Goal: Task Accomplishment & Management: Manage account settings

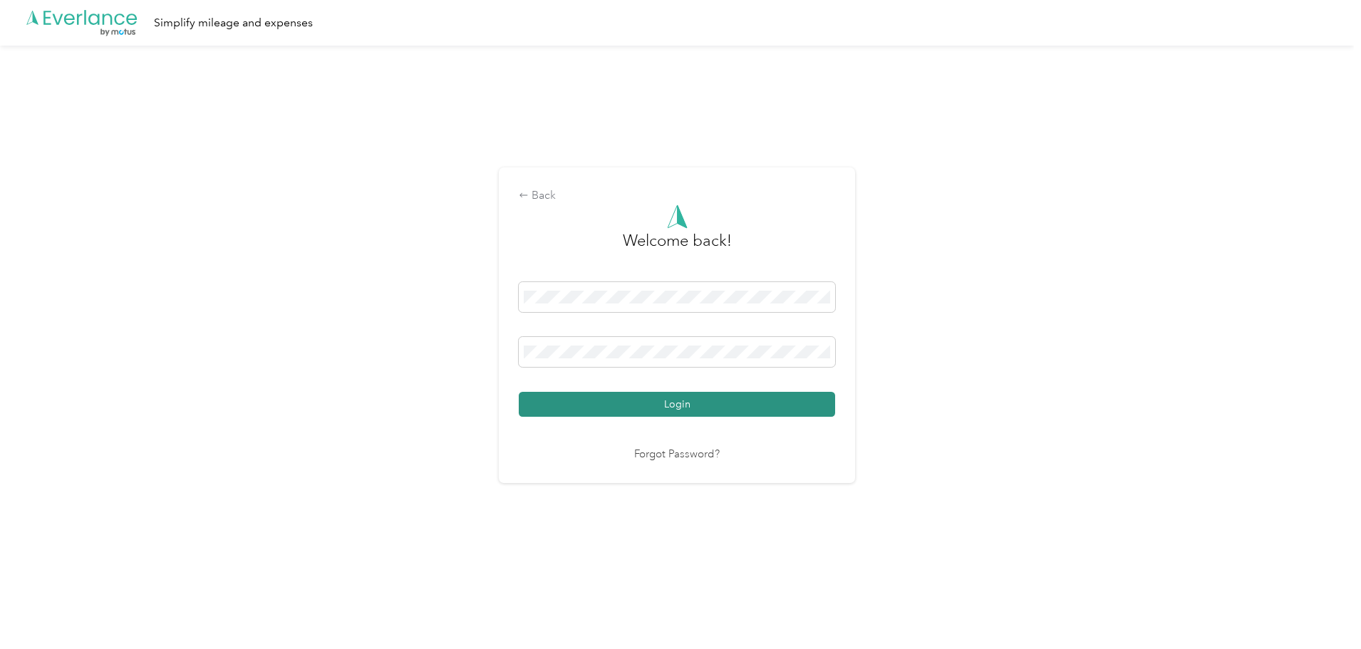
click at [686, 417] on button "Login" at bounding box center [677, 404] width 316 height 25
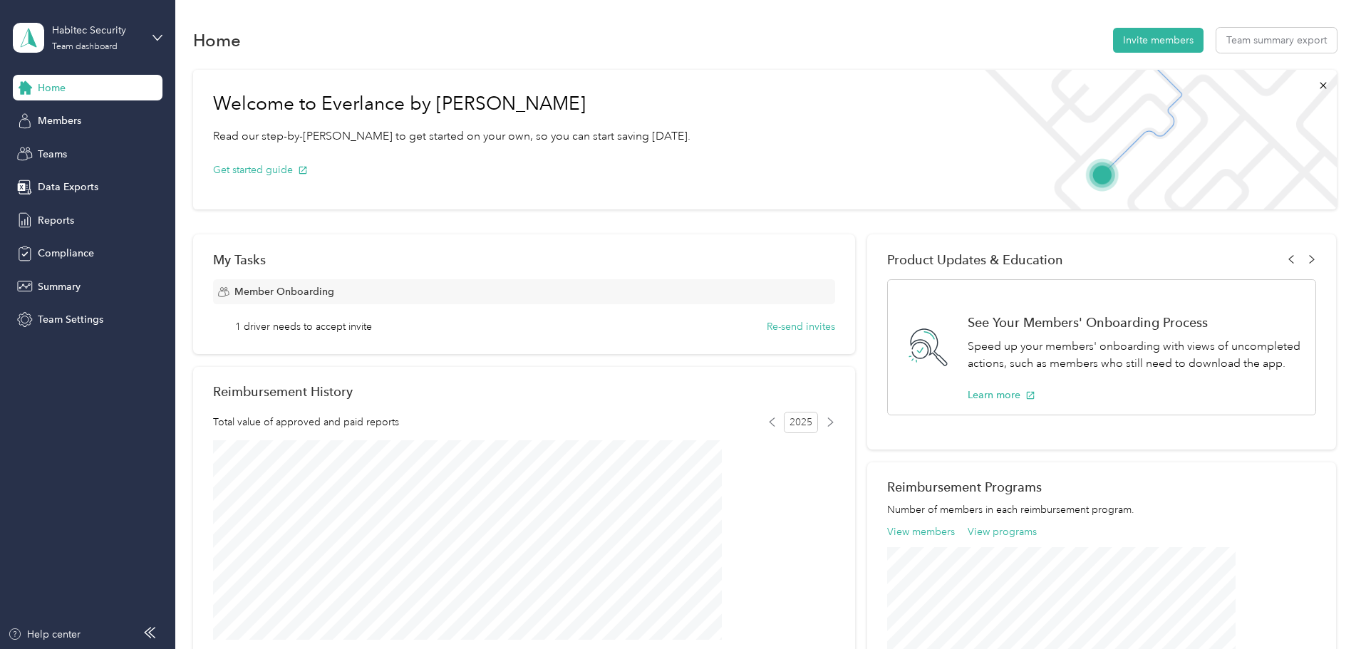
click at [151, 41] on div "Habitec Security Team dashboard" at bounding box center [88, 38] width 150 height 50
click at [80, 142] on div "Personal dashboard" at bounding box center [71, 148] width 90 height 15
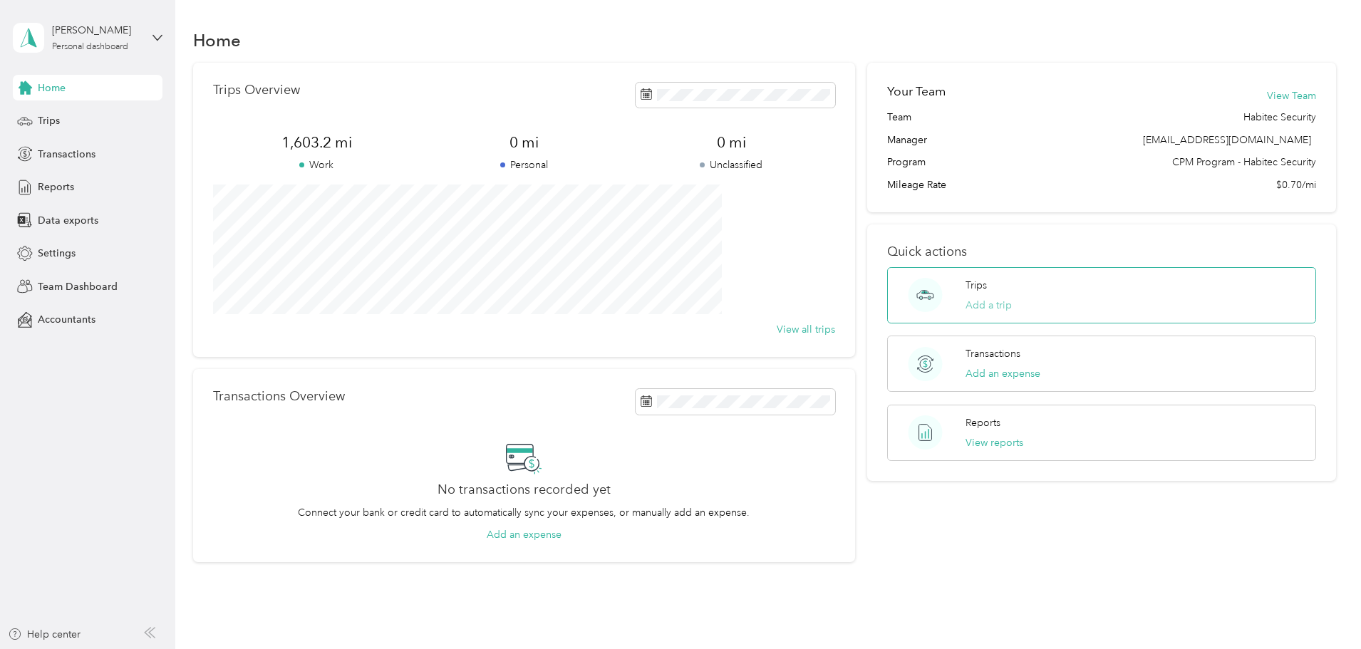
click at [969, 309] on button "Add a trip" at bounding box center [989, 305] width 46 height 15
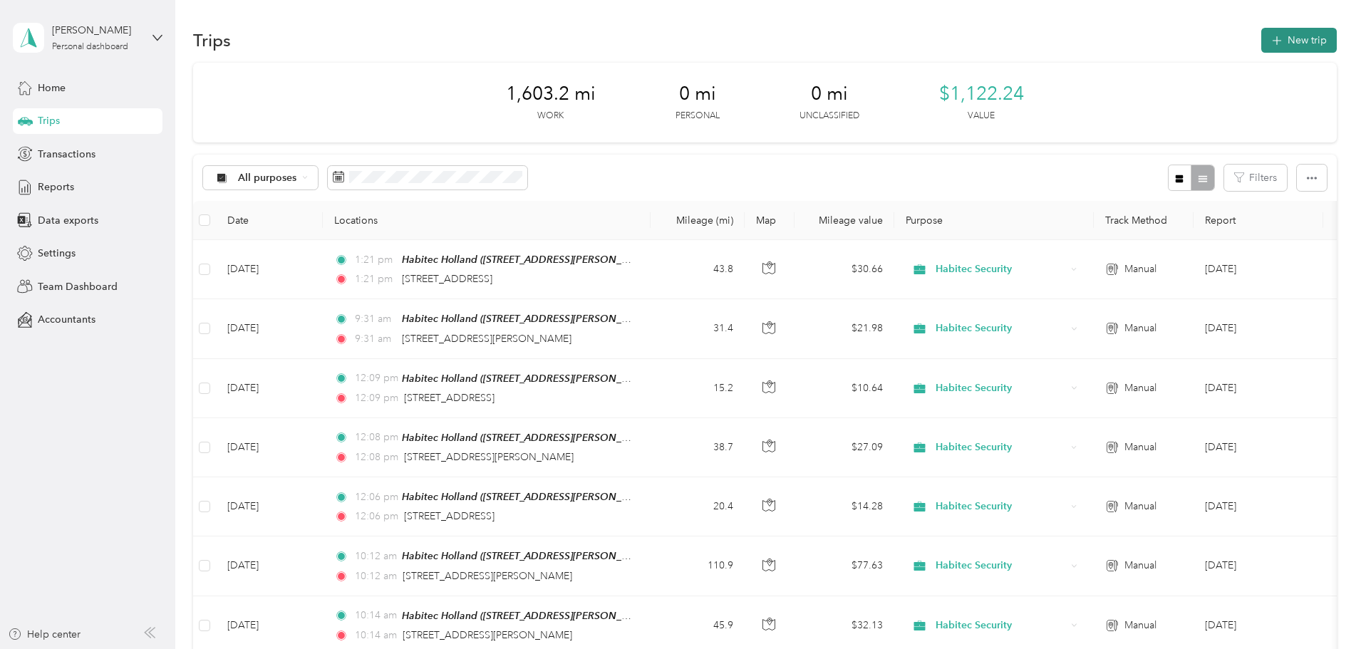
click at [1261, 46] on button "New trip" at bounding box center [1299, 40] width 76 height 25
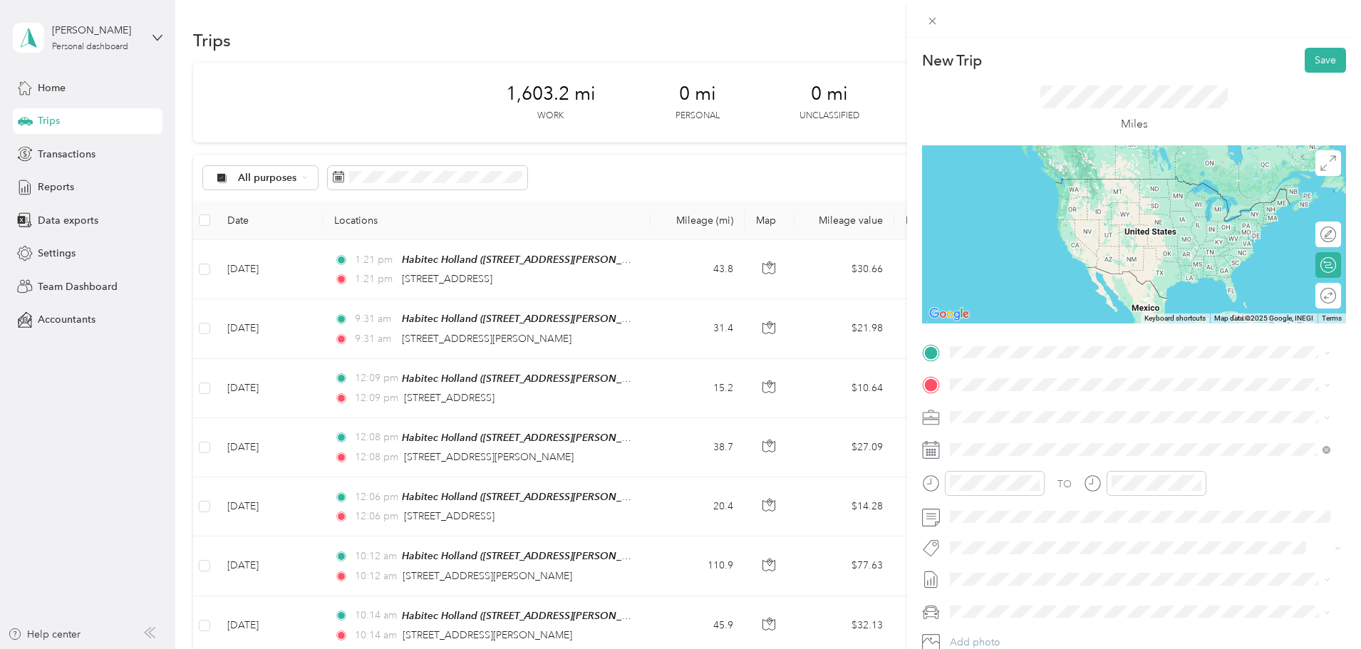
click at [1023, 417] on div "Habitec Holland [STREET_ADDRESS][PERSON_NAME]" at bounding box center [1062, 416] width 170 height 30
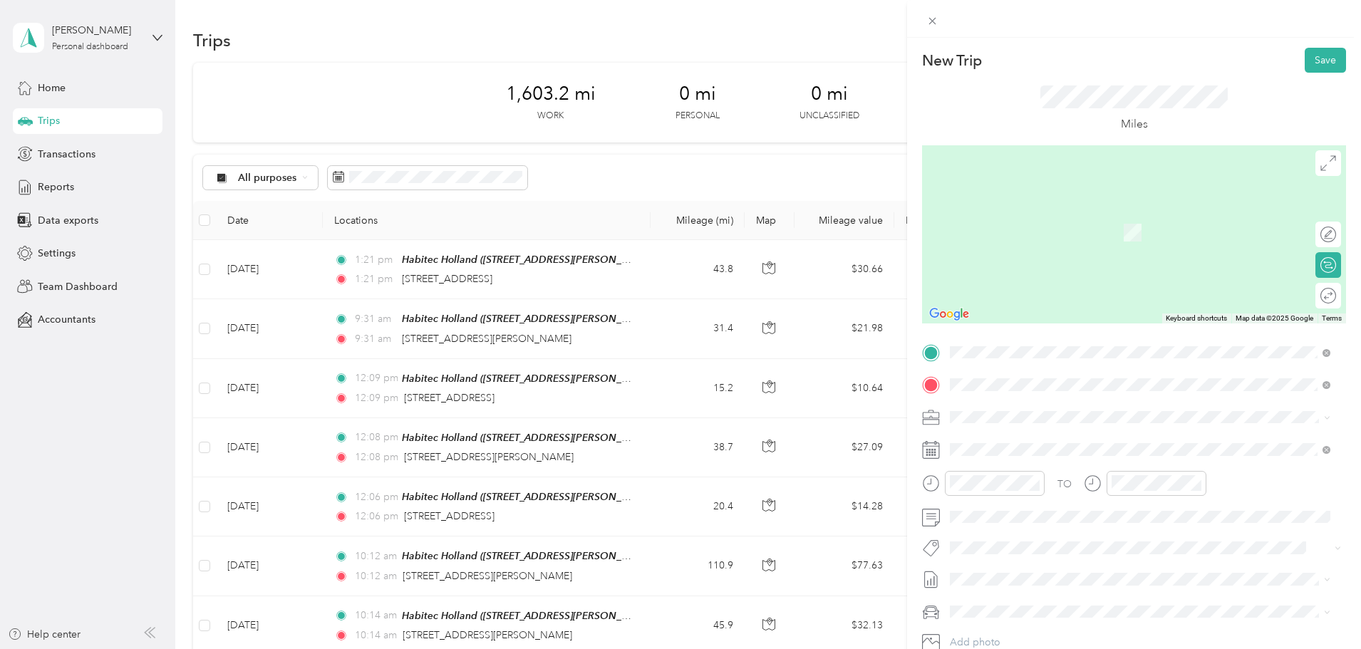
click at [1029, 472] on span "[STREET_ADDRESS][PERSON_NAME][PERSON_NAME][US_STATE]" at bounding box center [1127, 465] width 301 height 13
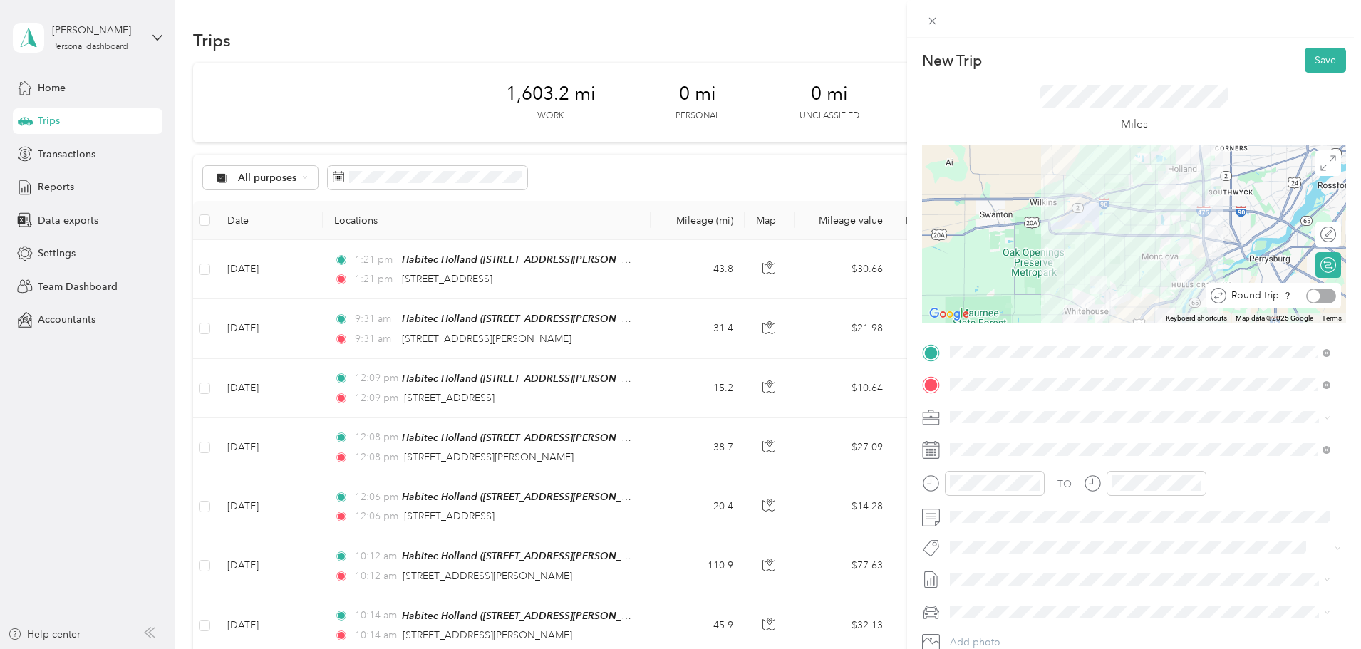
click at [1312, 296] on div at bounding box center [1321, 296] width 30 height 15
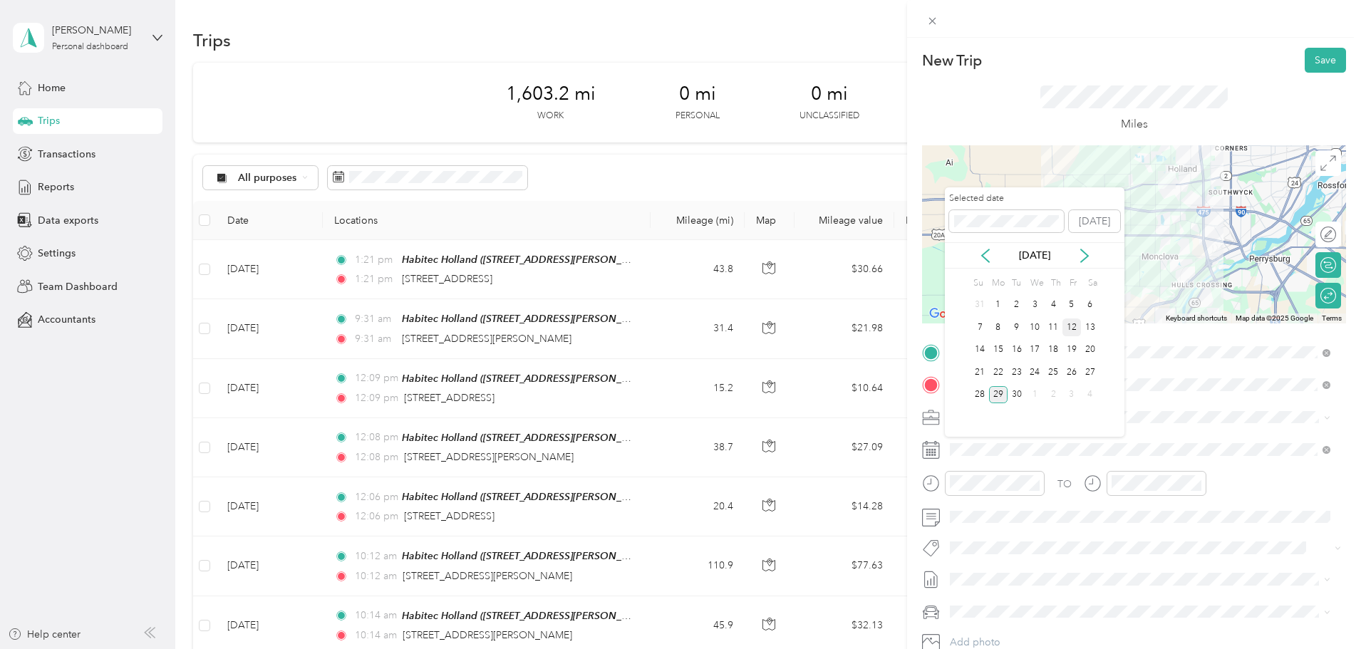
click at [1075, 329] on div "12" at bounding box center [1072, 328] width 19 height 18
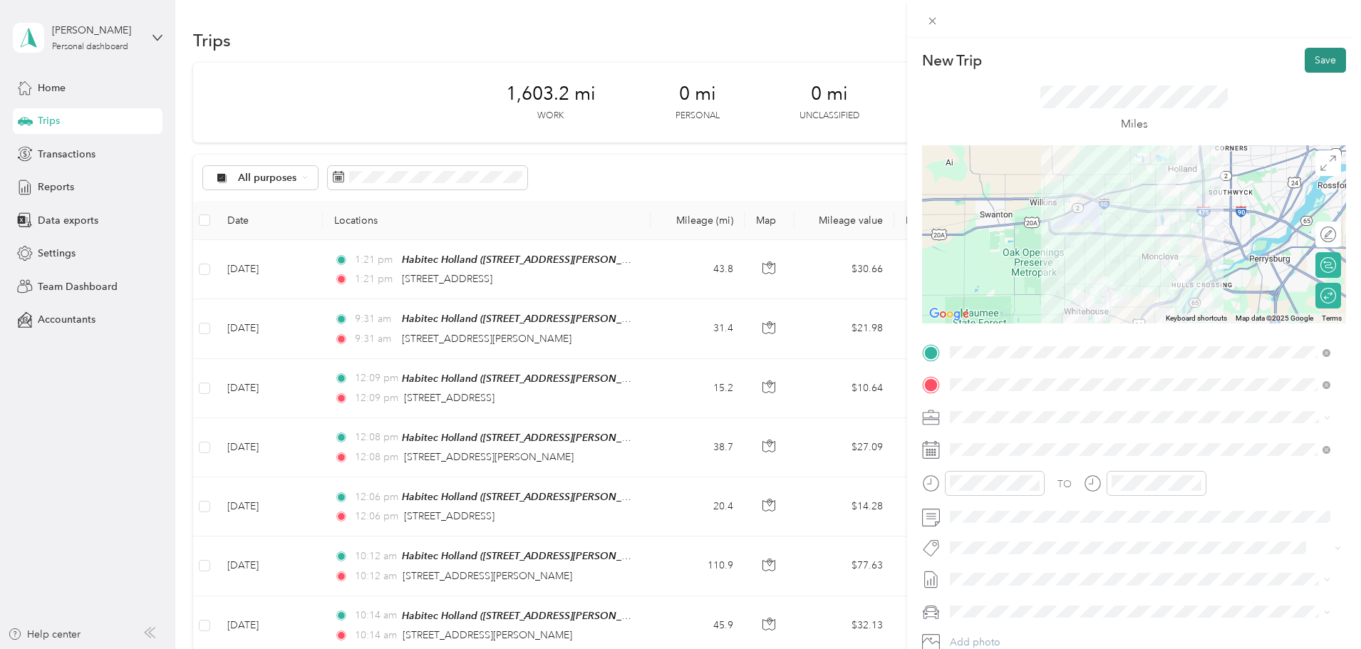
click at [1305, 56] on button "Save" at bounding box center [1325, 60] width 41 height 25
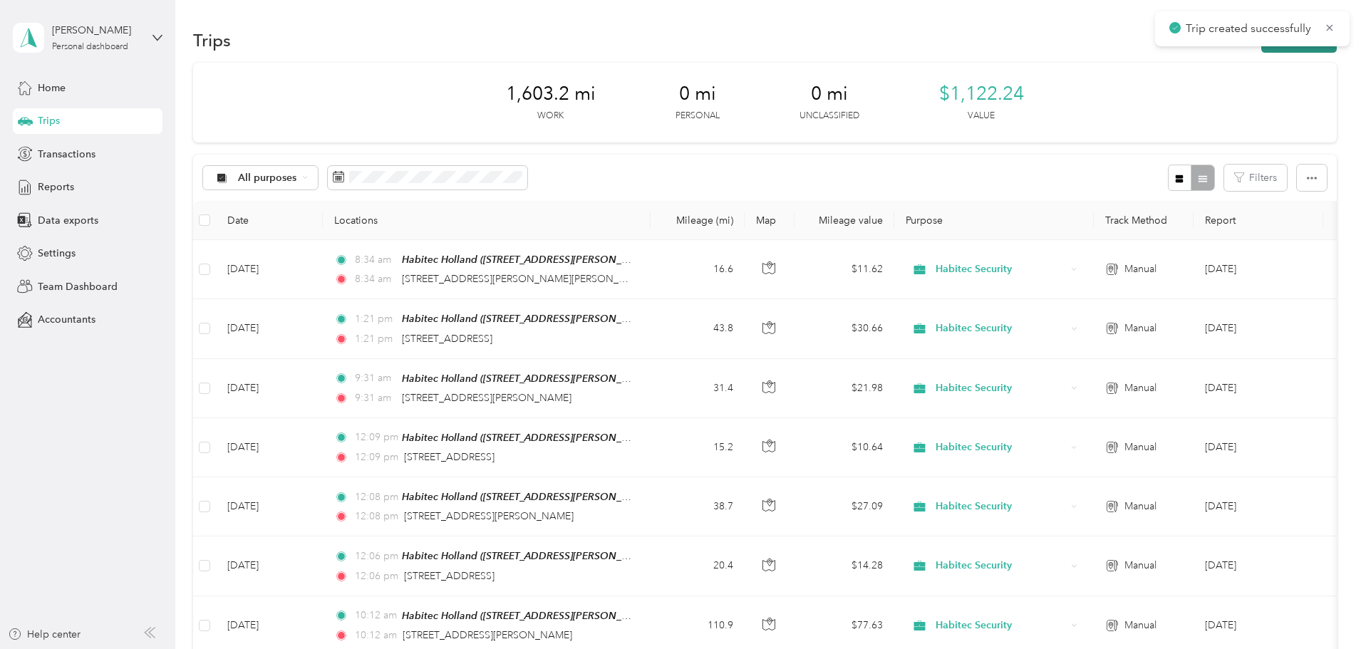
click at [1261, 48] on button "New trip" at bounding box center [1299, 40] width 76 height 25
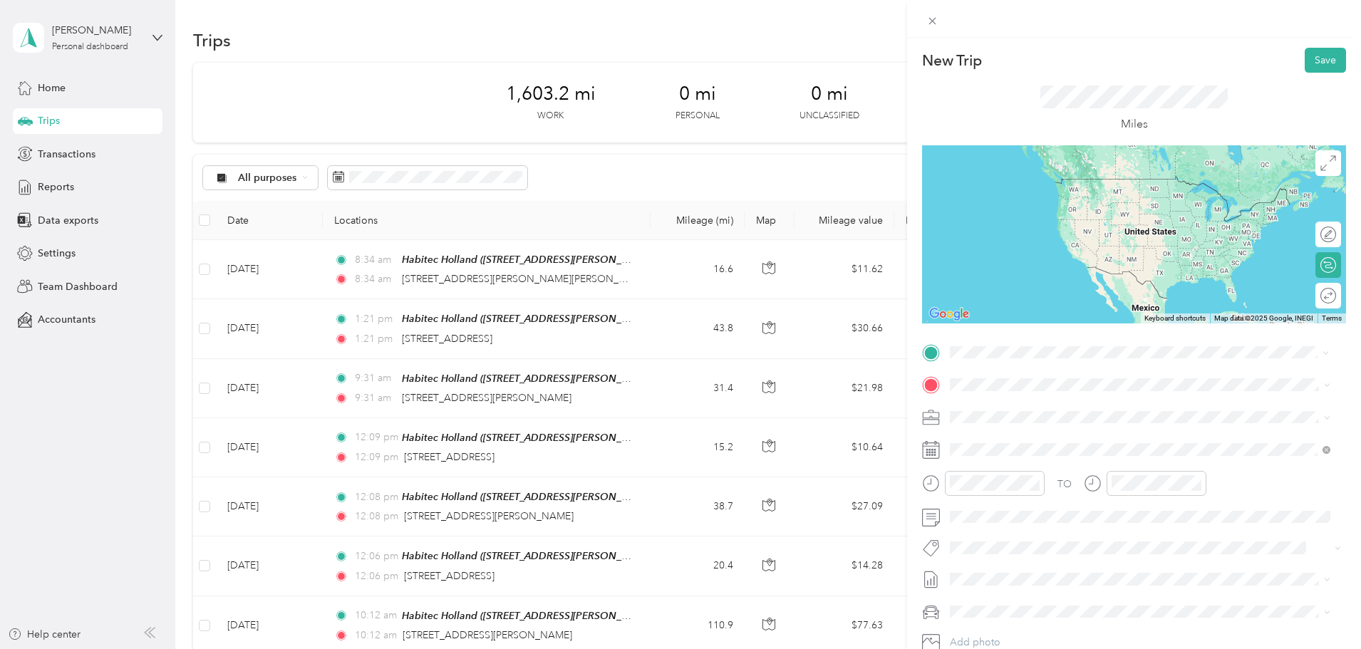
click at [1043, 412] on div "Habitec Holland [STREET_ADDRESS][PERSON_NAME]" at bounding box center [1062, 418] width 170 height 30
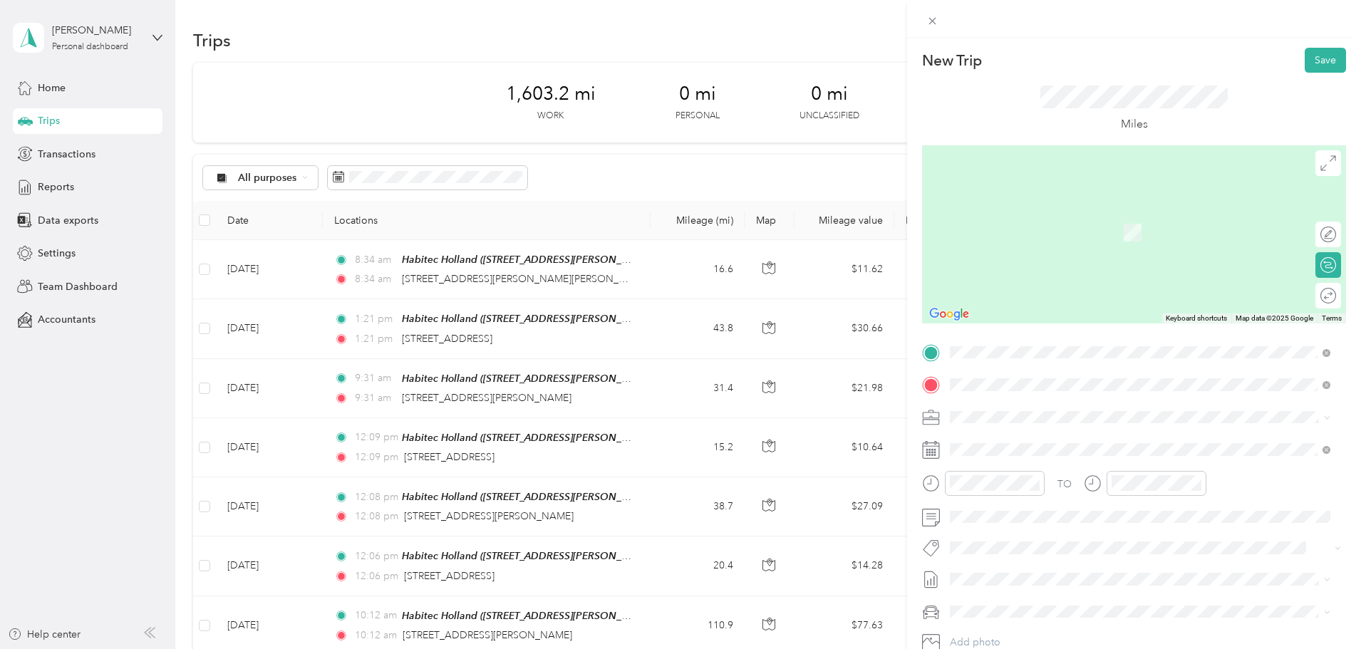
click at [1038, 443] on span "2015 [GEOGRAPHIC_DATA][US_STATE][US_STATE], [GEOGRAPHIC_DATA]" at bounding box center [1147, 436] width 341 height 13
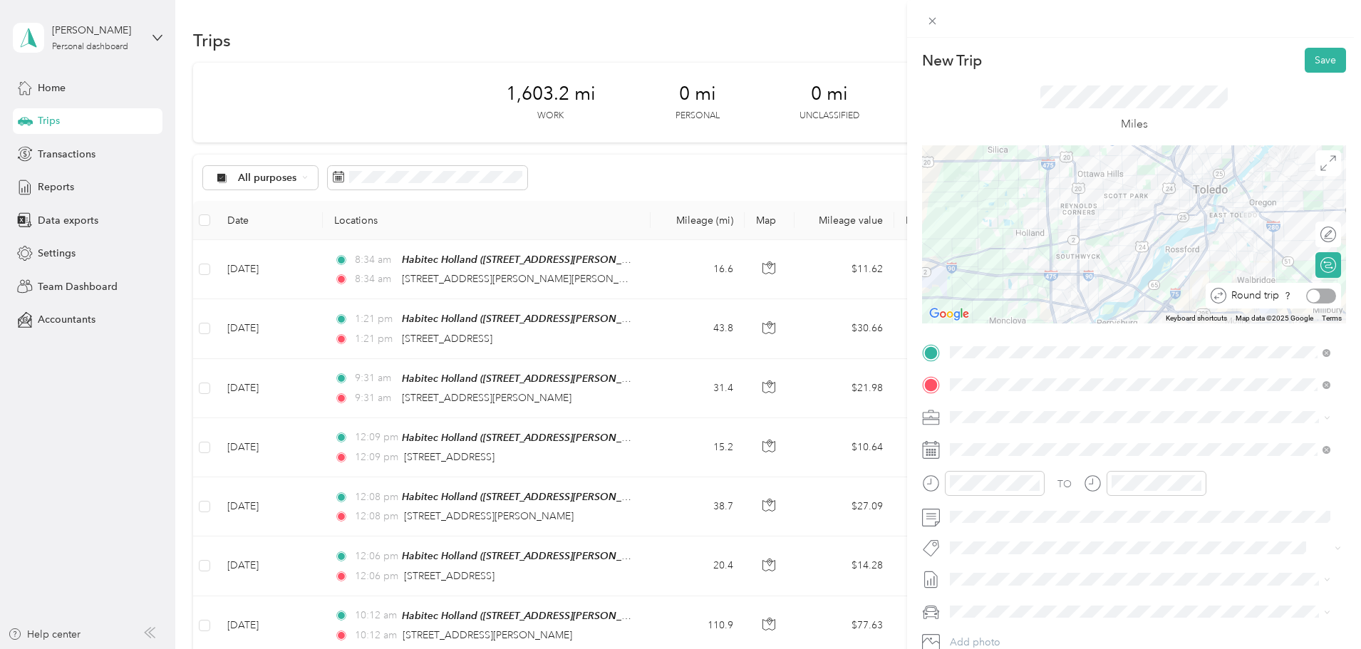
click at [1310, 297] on div at bounding box center [1321, 296] width 30 height 15
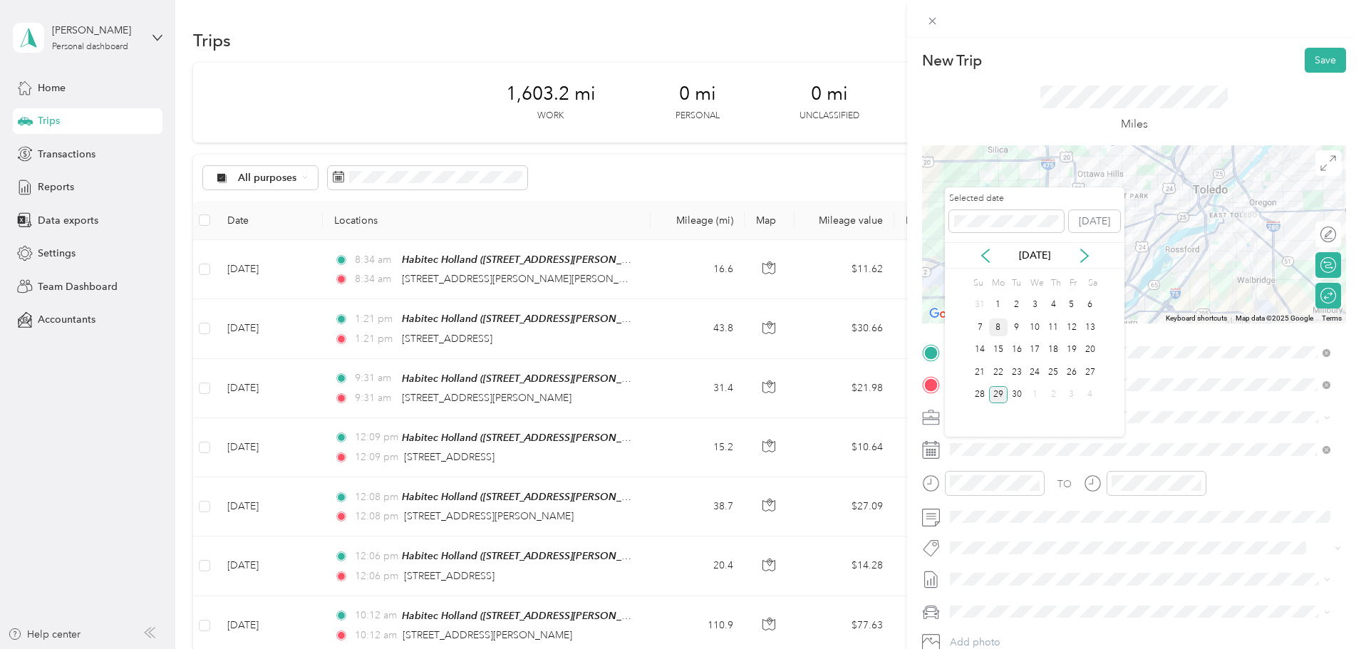
click at [1001, 325] on div "8" at bounding box center [998, 328] width 19 height 18
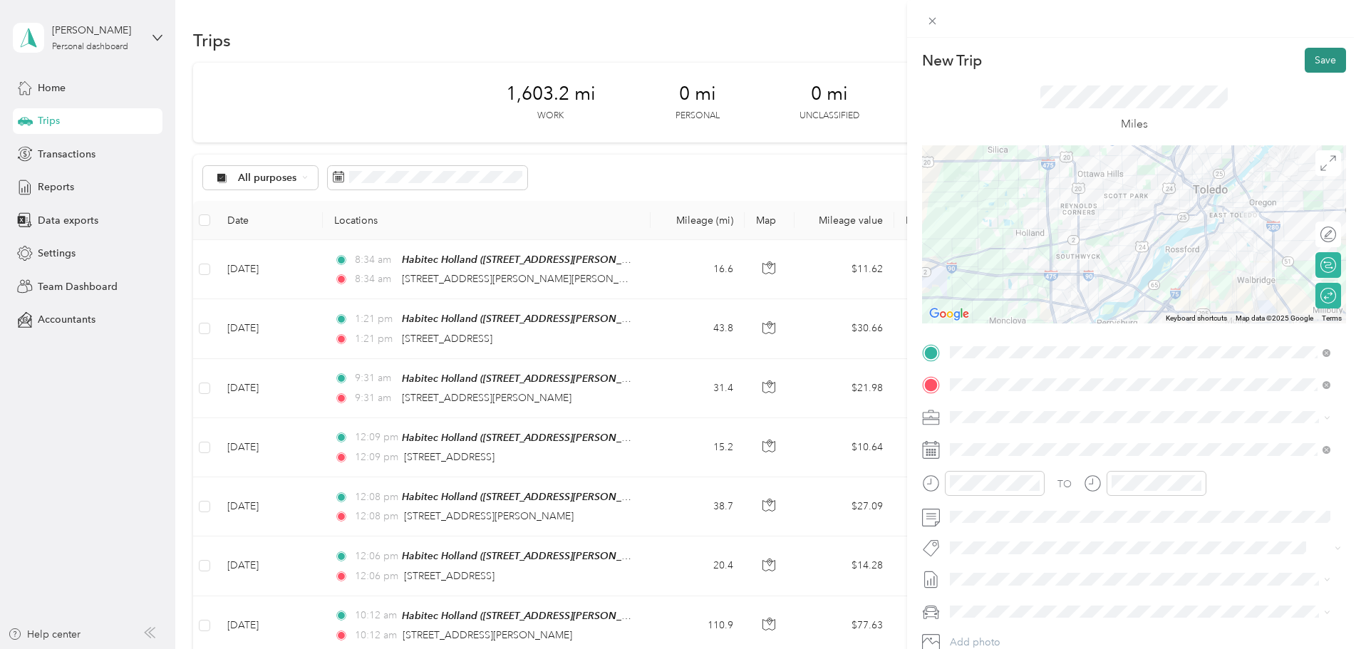
click at [1309, 60] on button "Save" at bounding box center [1325, 60] width 41 height 25
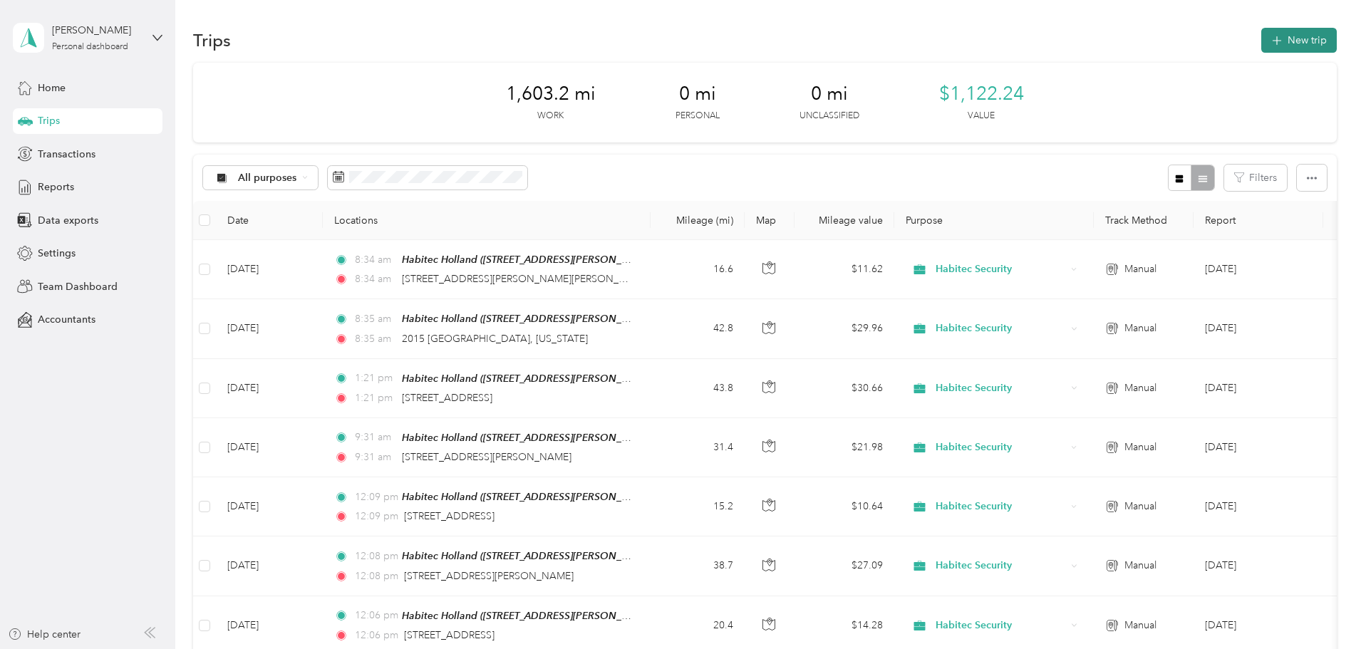
click at [1261, 45] on button "New trip" at bounding box center [1299, 40] width 76 height 25
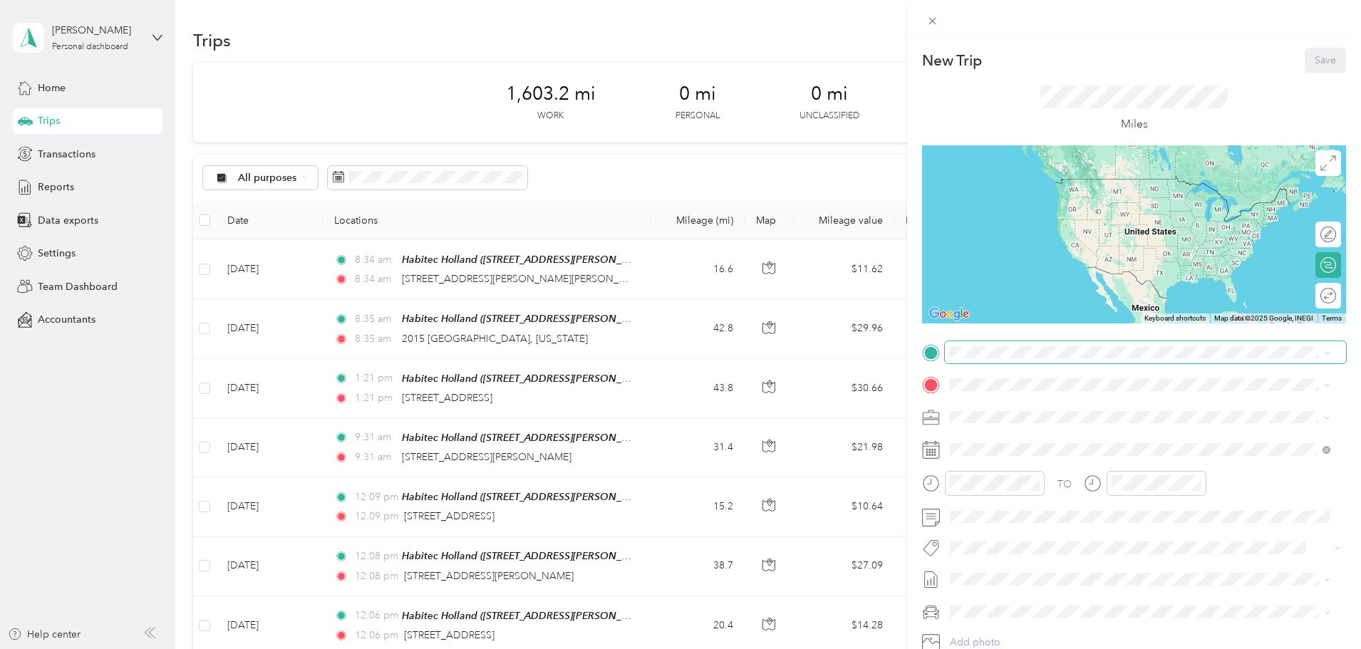
click at [1003, 361] on span at bounding box center [1145, 352] width 401 height 23
click at [1040, 421] on span "[STREET_ADDRESS][PERSON_NAME]" at bounding box center [1062, 425] width 170 height 12
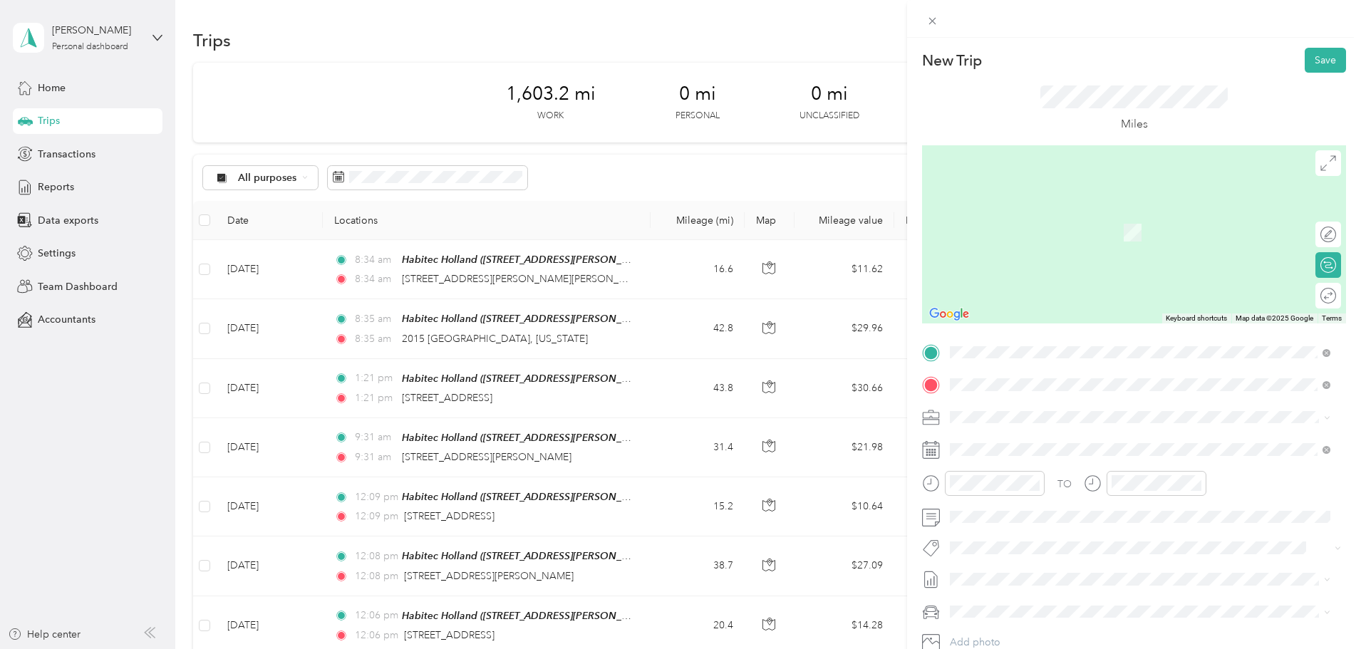
click at [1017, 438] on span "[STREET_ADDRESS][US_STATE]" at bounding box center [1048, 436] width 143 height 13
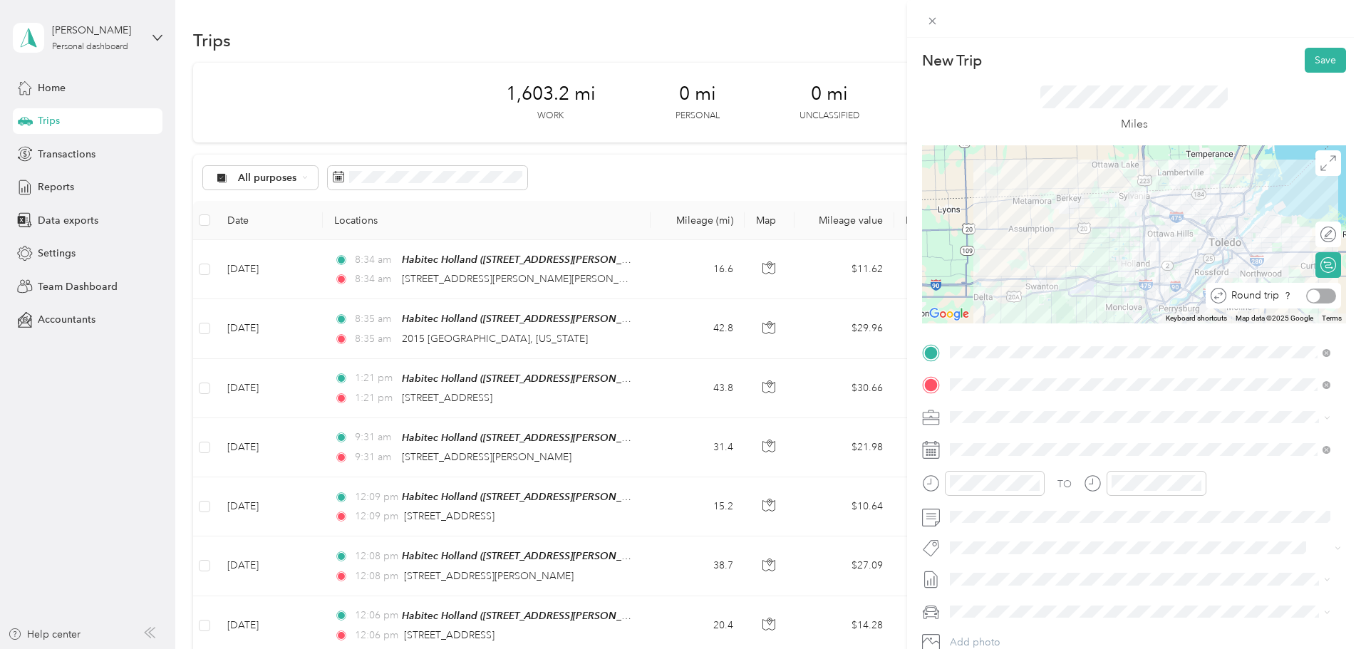
click at [1316, 294] on div at bounding box center [1321, 296] width 30 height 15
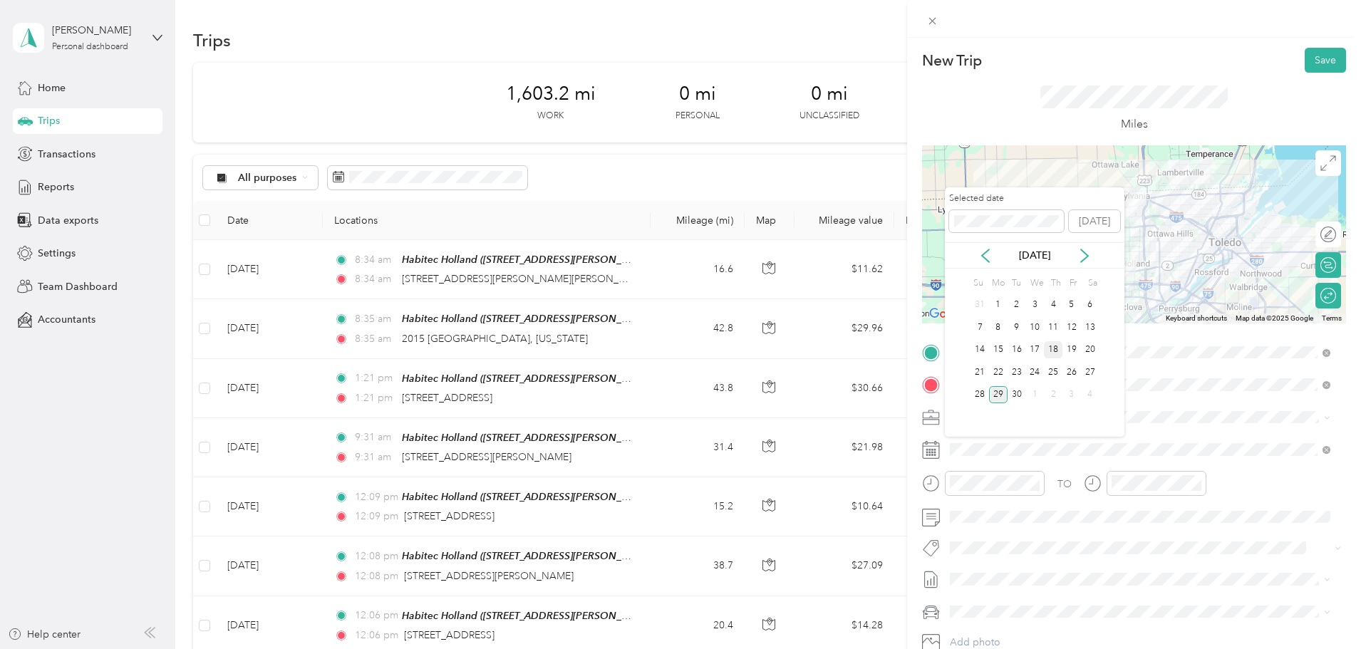
click at [1055, 354] on div "18" at bounding box center [1053, 350] width 19 height 18
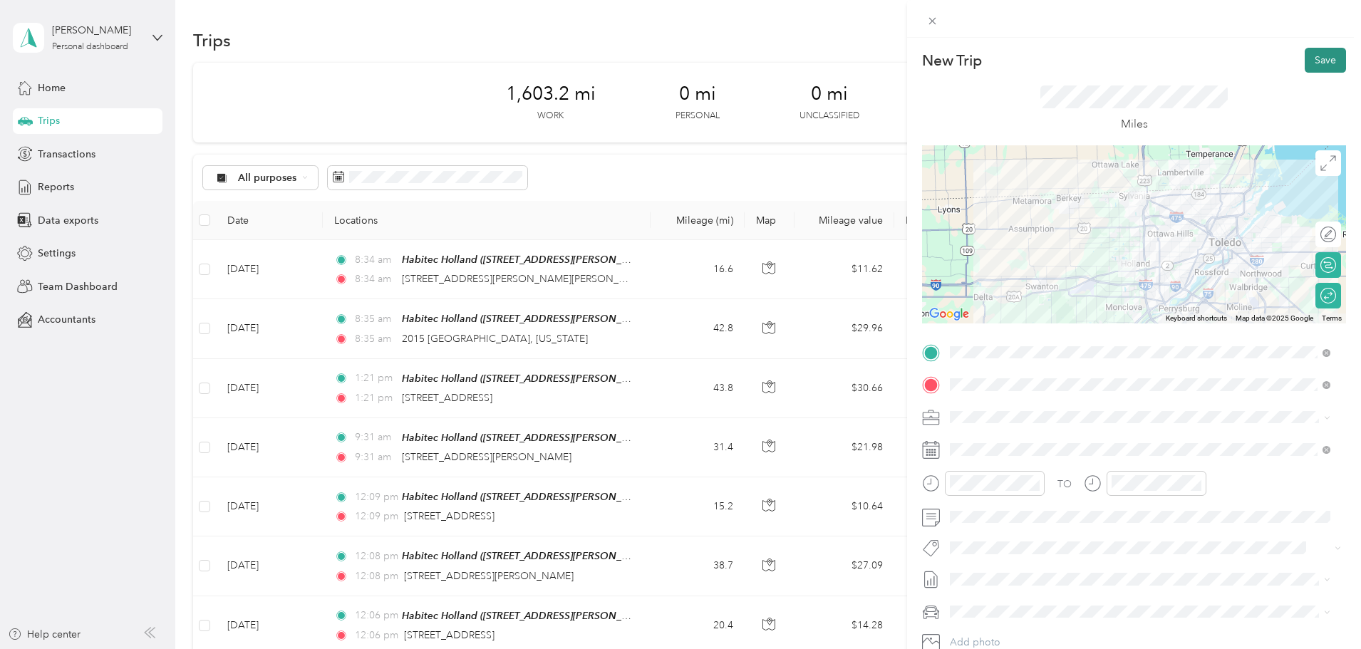
click at [1315, 63] on button "Save" at bounding box center [1325, 60] width 41 height 25
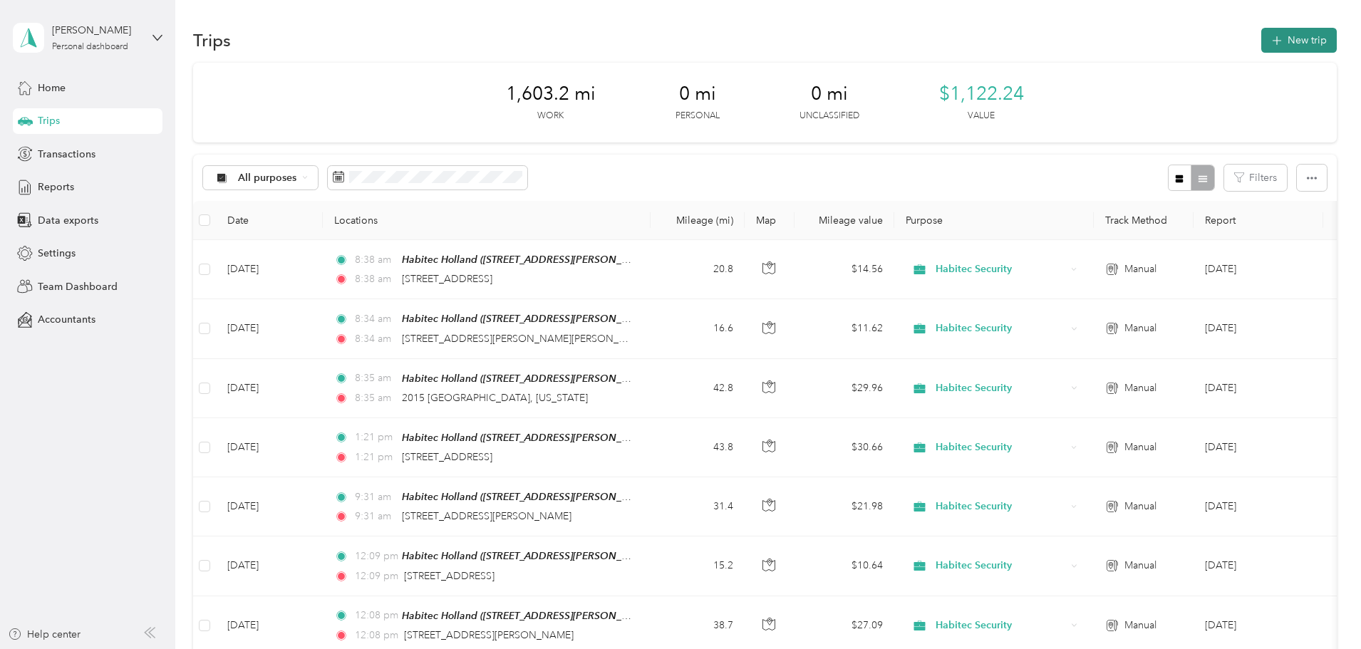
click at [1261, 36] on button "New trip" at bounding box center [1299, 40] width 76 height 25
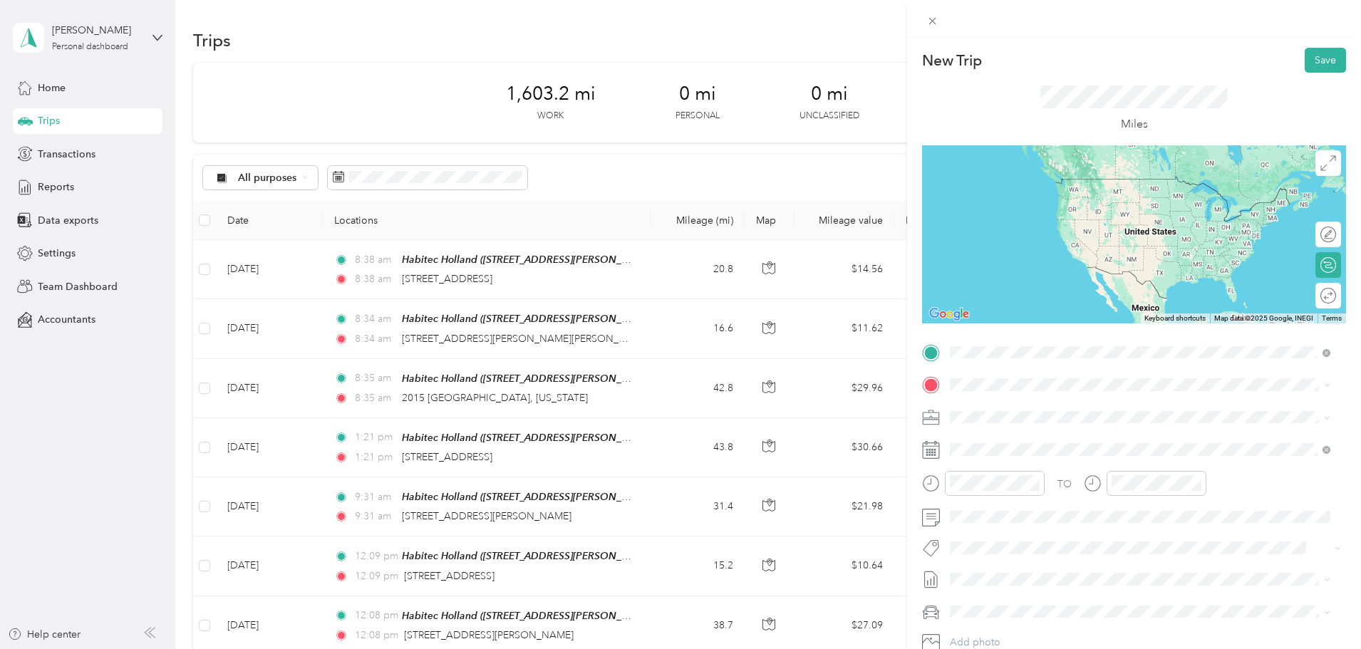
click at [1016, 417] on div "Habitec Holland [STREET_ADDRESS][PERSON_NAME]" at bounding box center [1062, 418] width 170 height 30
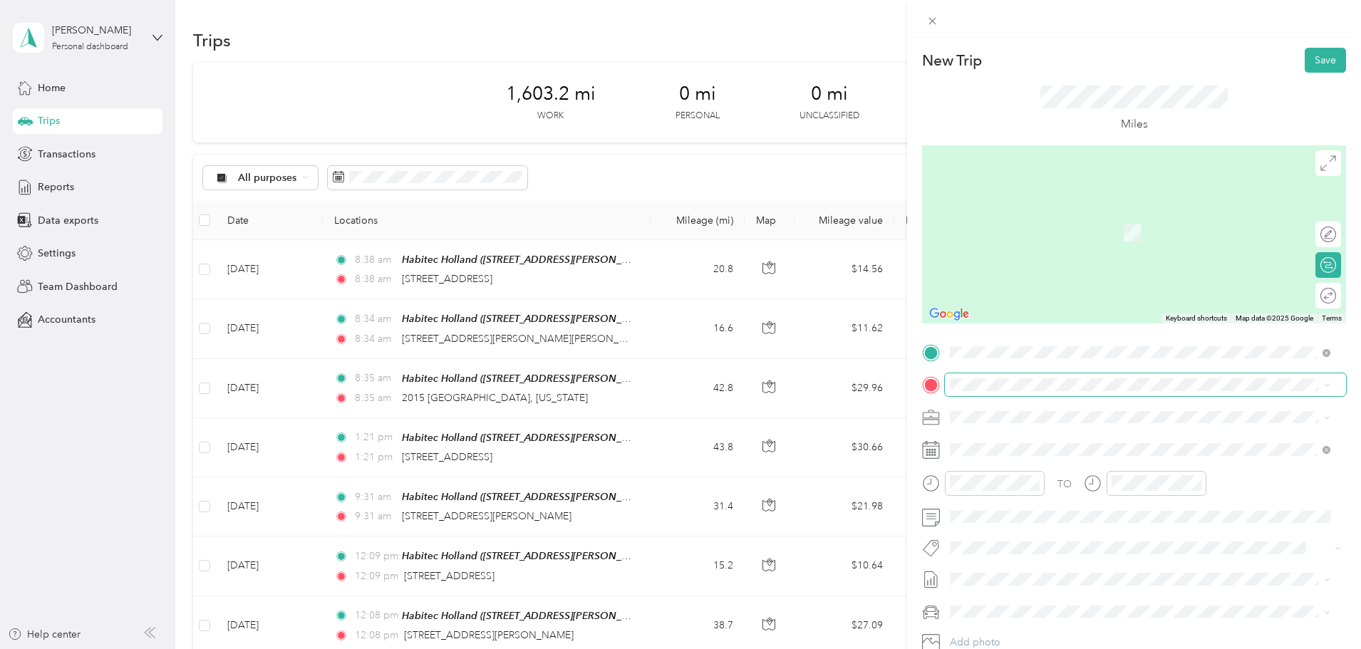
click at [1005, 391] on span at bounding box center [1145, 384] width 401 height 23
click at [1050, 500] on span "[STREET_ADDRESS][US_STATE]" at bounding box center [1048, 493] width 143 height 13
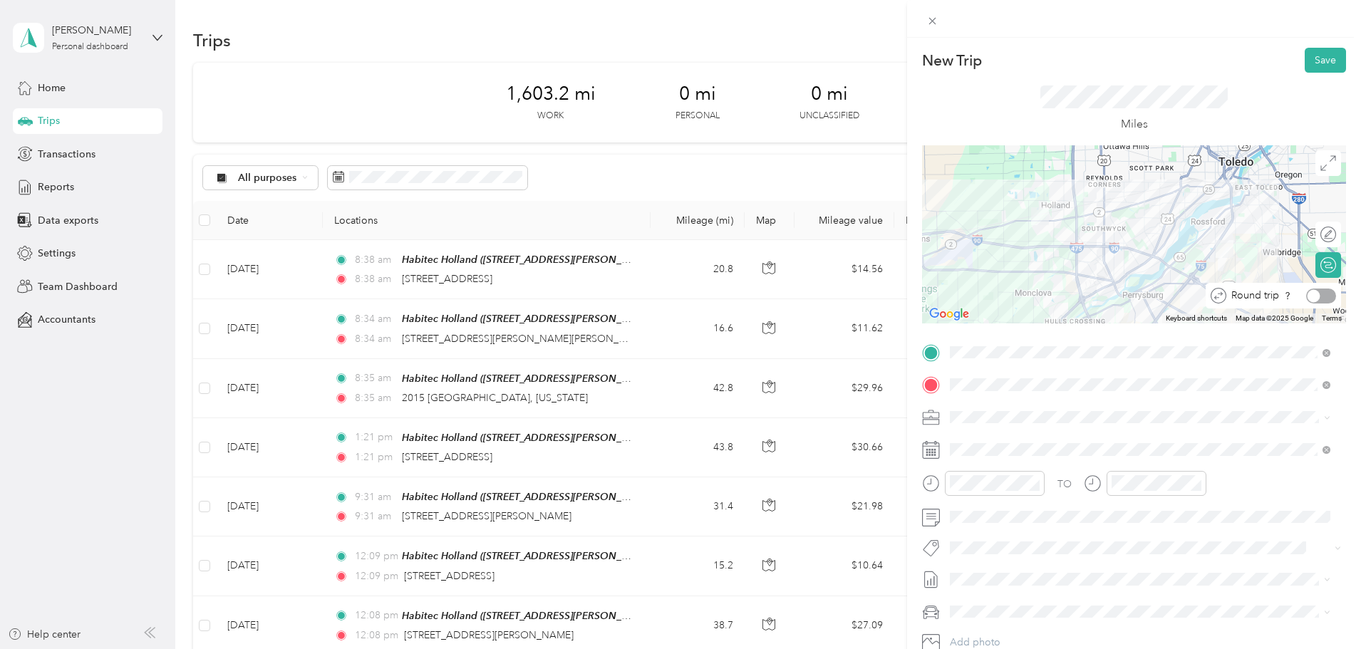
click at [1317, 295] on div at bounding box center [1321, 296] width 30 height 15
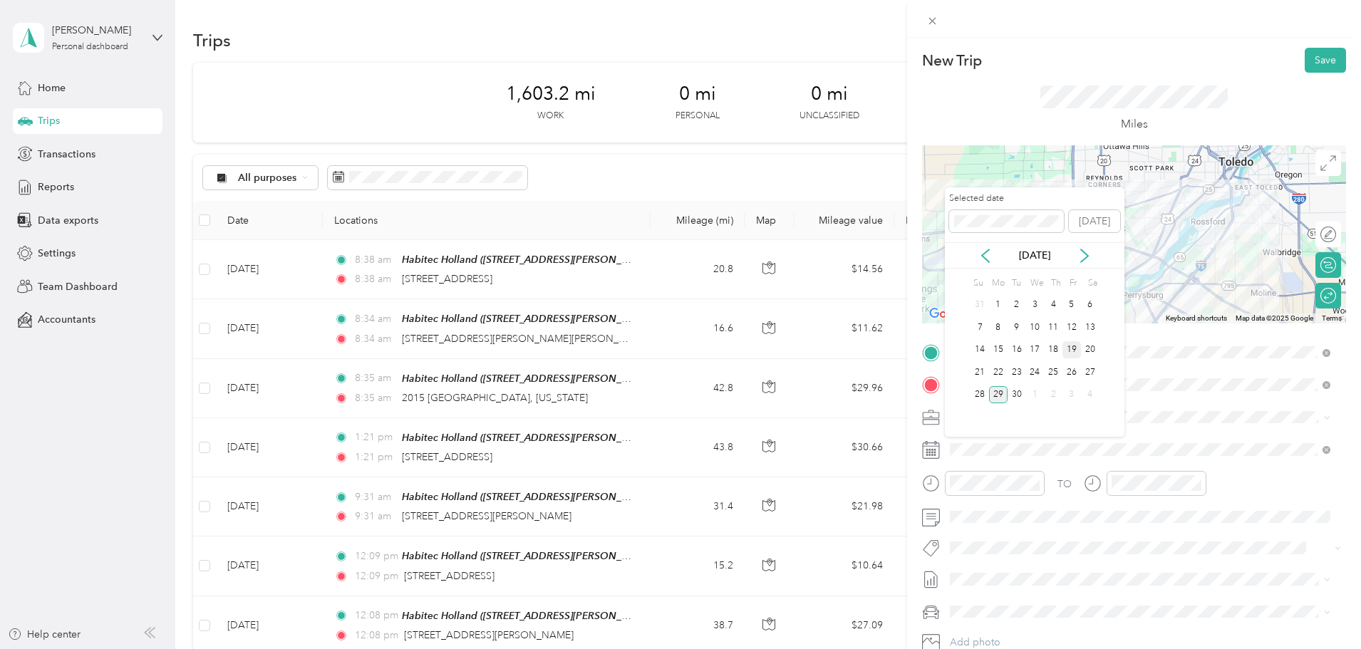
click at [1075, 346] on div "19" at bounding box center [1072, 350] width 19 height 18
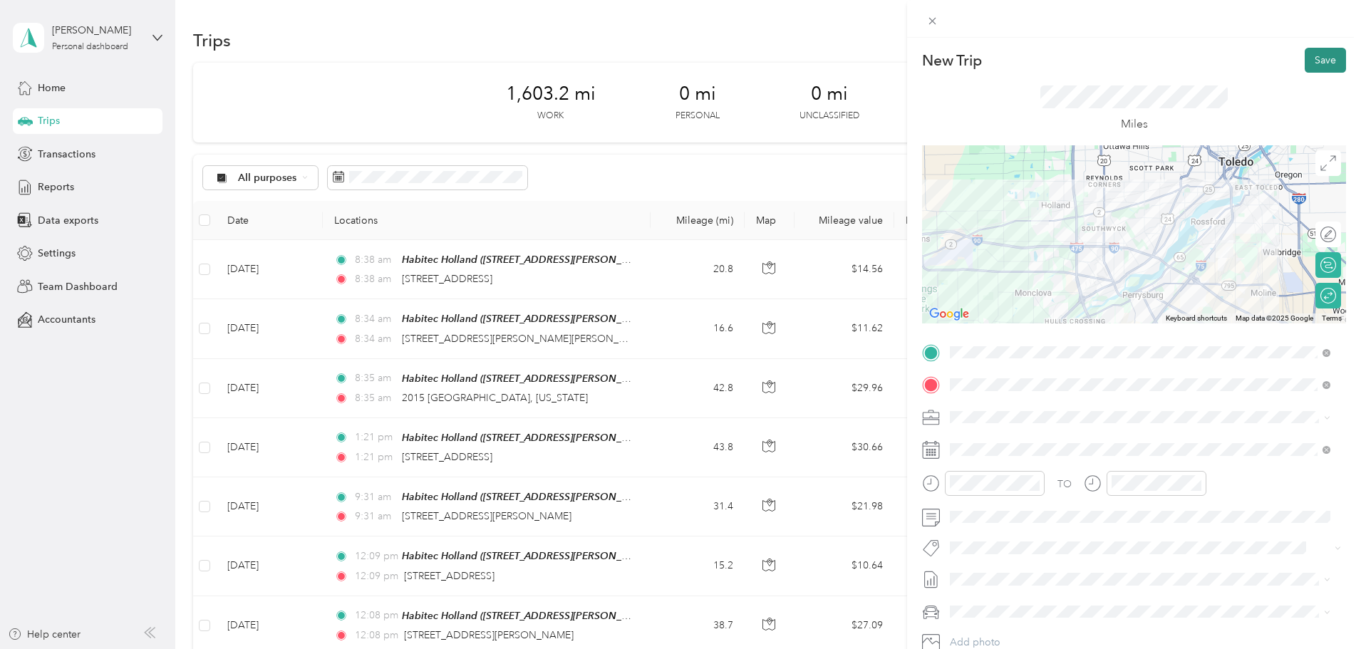
click at [1320, 66] on button "Save" at bounding box center [1325, 60] width 41 height 25
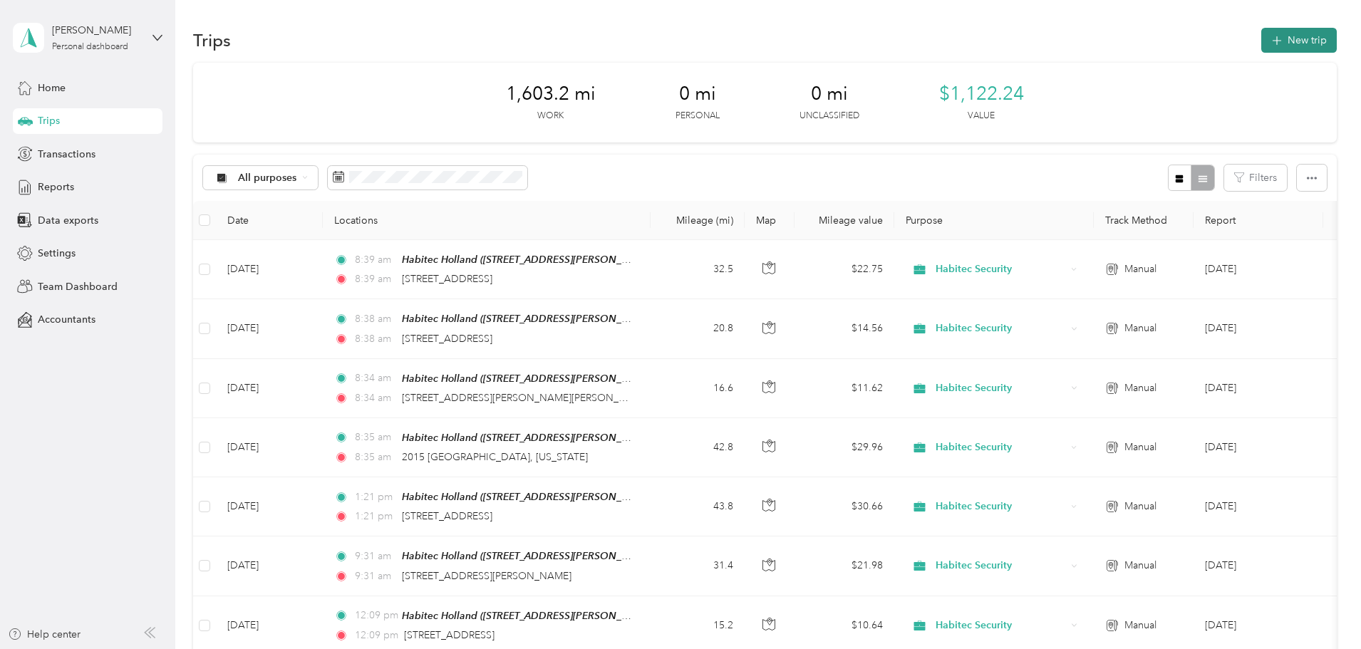
click at [1261, 33] on button "New trip" at bounding box center [1299, 40] width 76 height 25
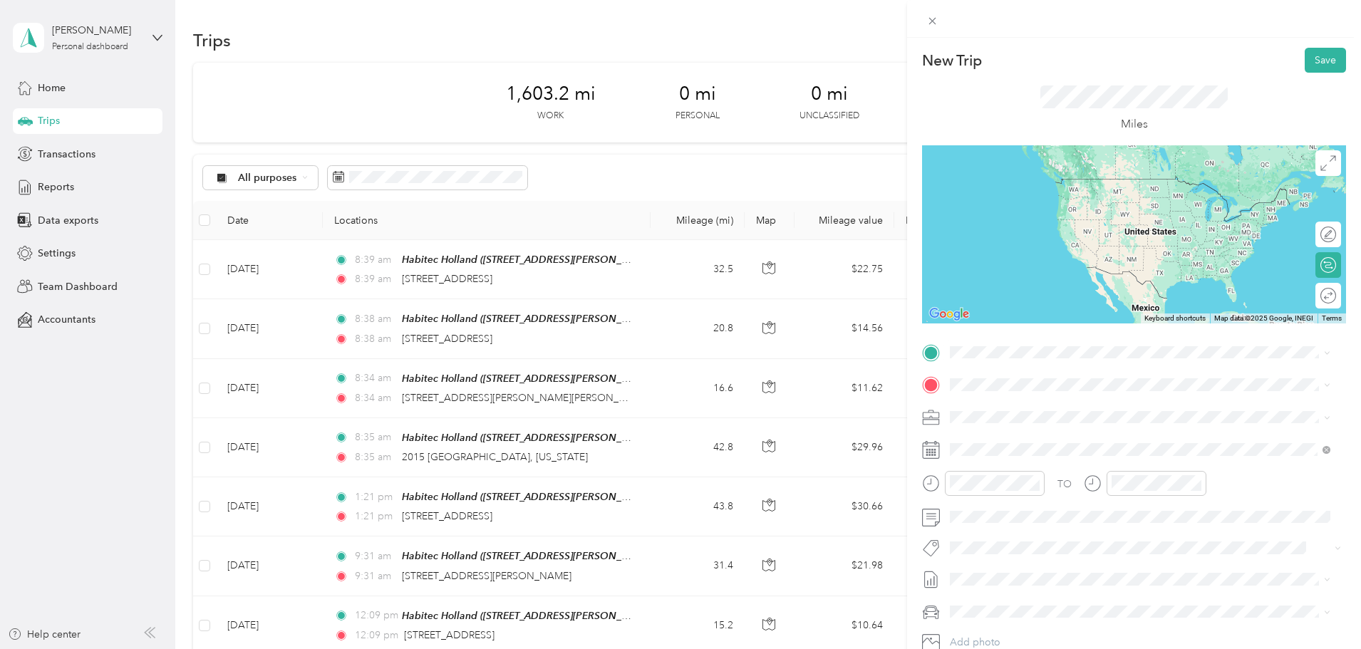
click at [1025, 420] on span "[STREET_ADDRESS][PERSON_NAME]" at bounding box center [1062, 424] width 170 height 12
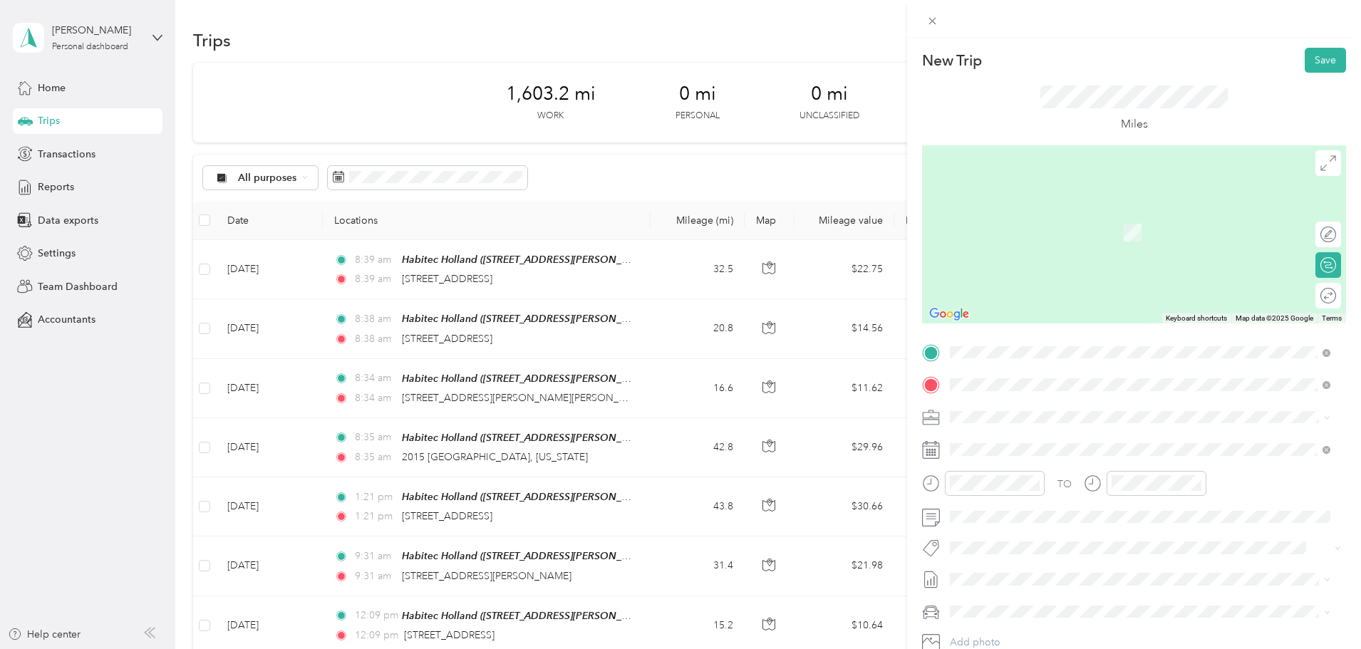
click at [1043, 434] on span "[STREET_ADDRESS][PERSON_NAME][US_STATE]" at bounding box center [1088, 436] width 222 height 13
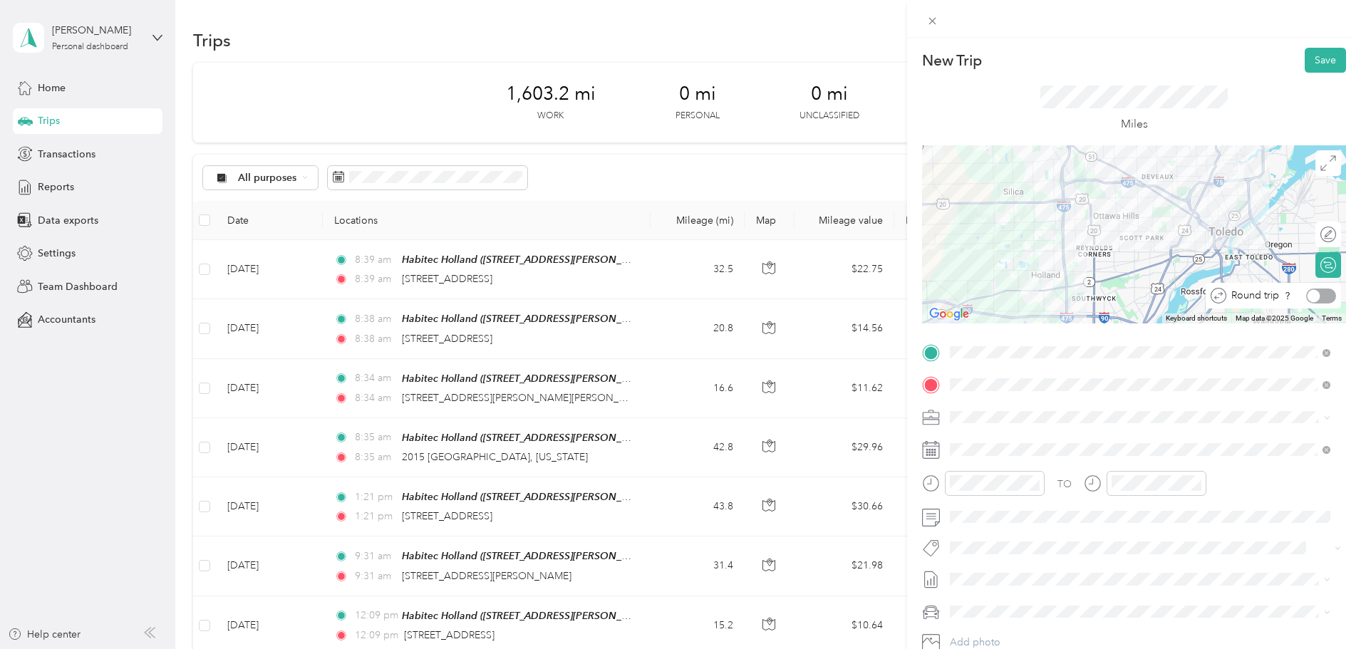
click at [1317, 298] on div at bounding box center [1321, 296] width 30 height 15
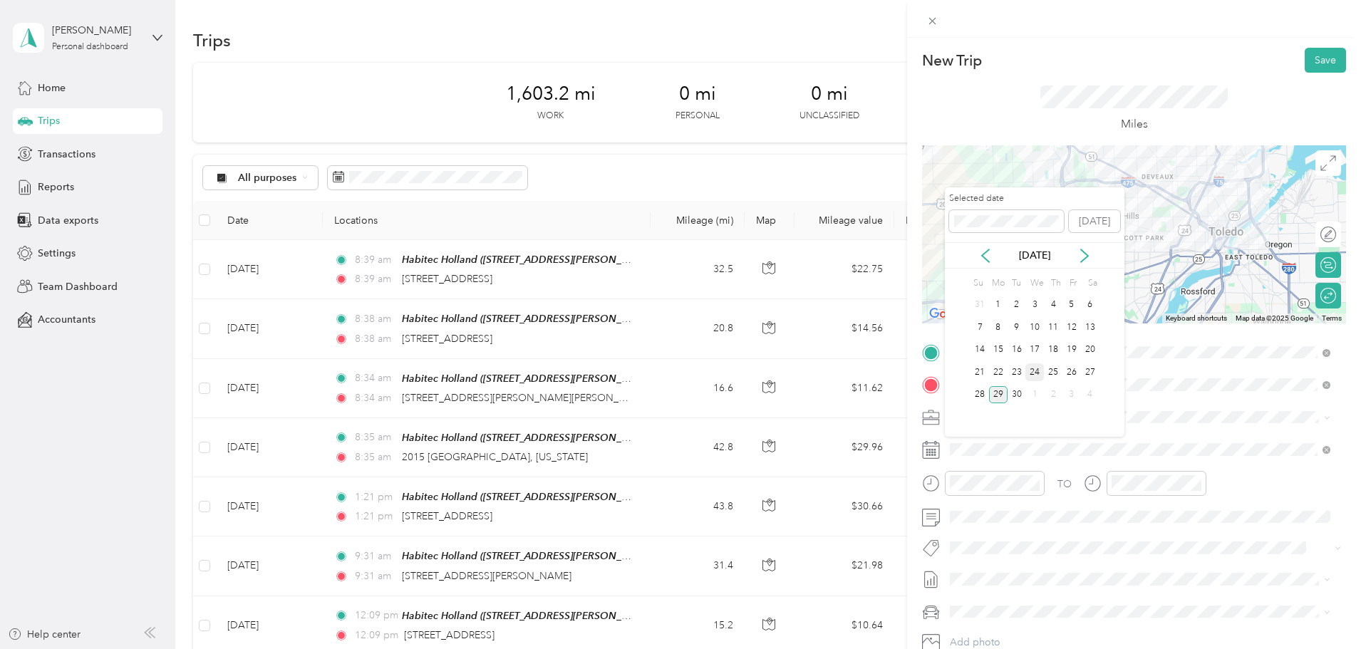
click at [1038, 367] on div "24" at bounding box center [1035, 372] width 19 height 18
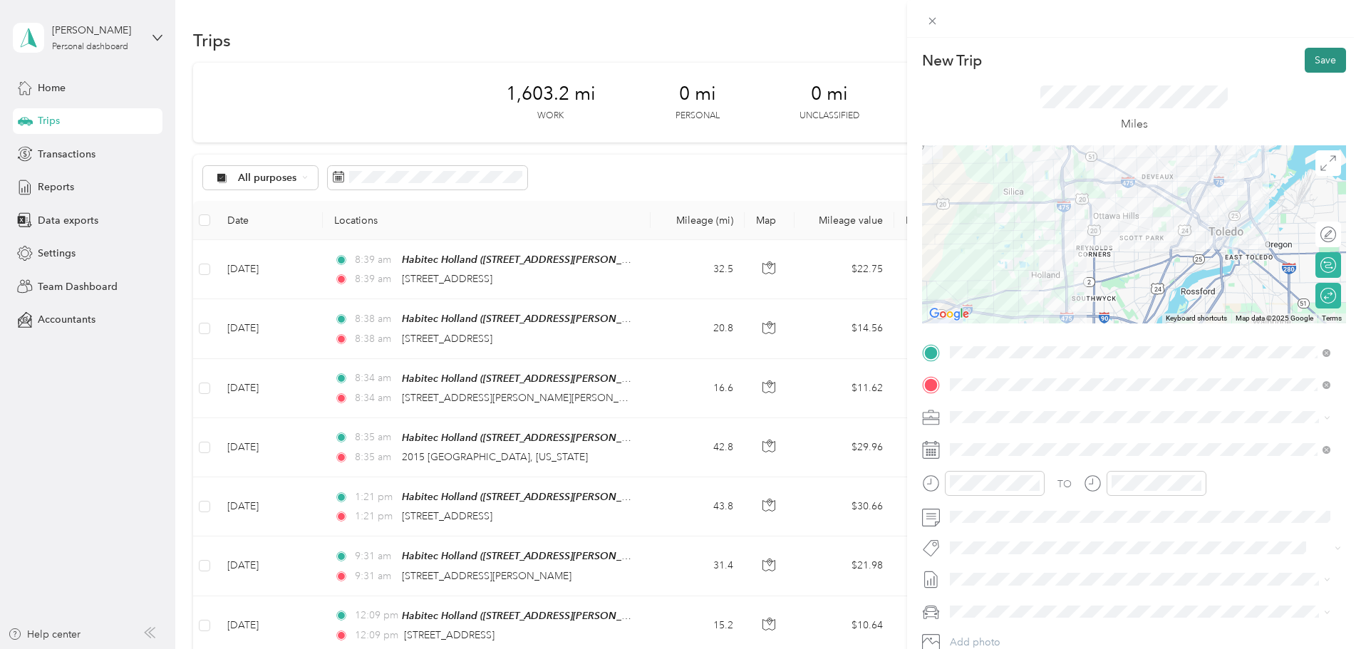
click at [1305, 65] on button "Save" at bounding box center [1325, 60] width 41 height 25
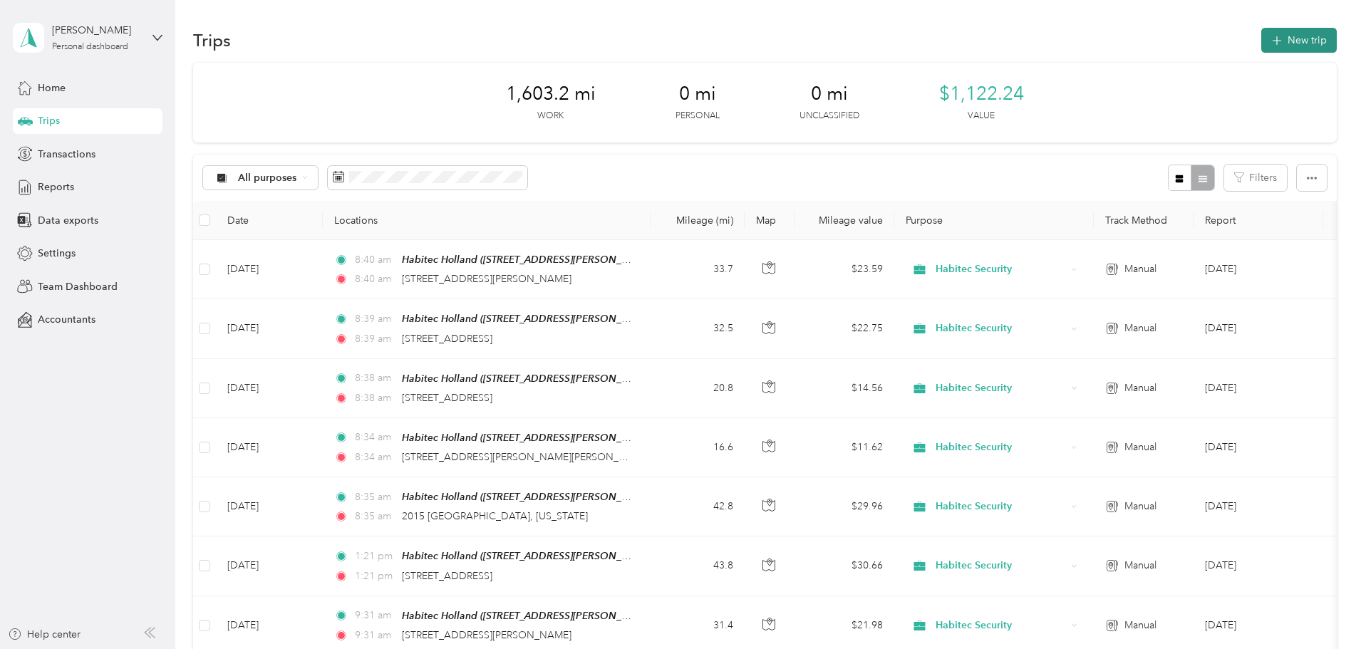
click at [1261, 46] on button "New trip" at bounding box center [1299, 40] width 76 height 25
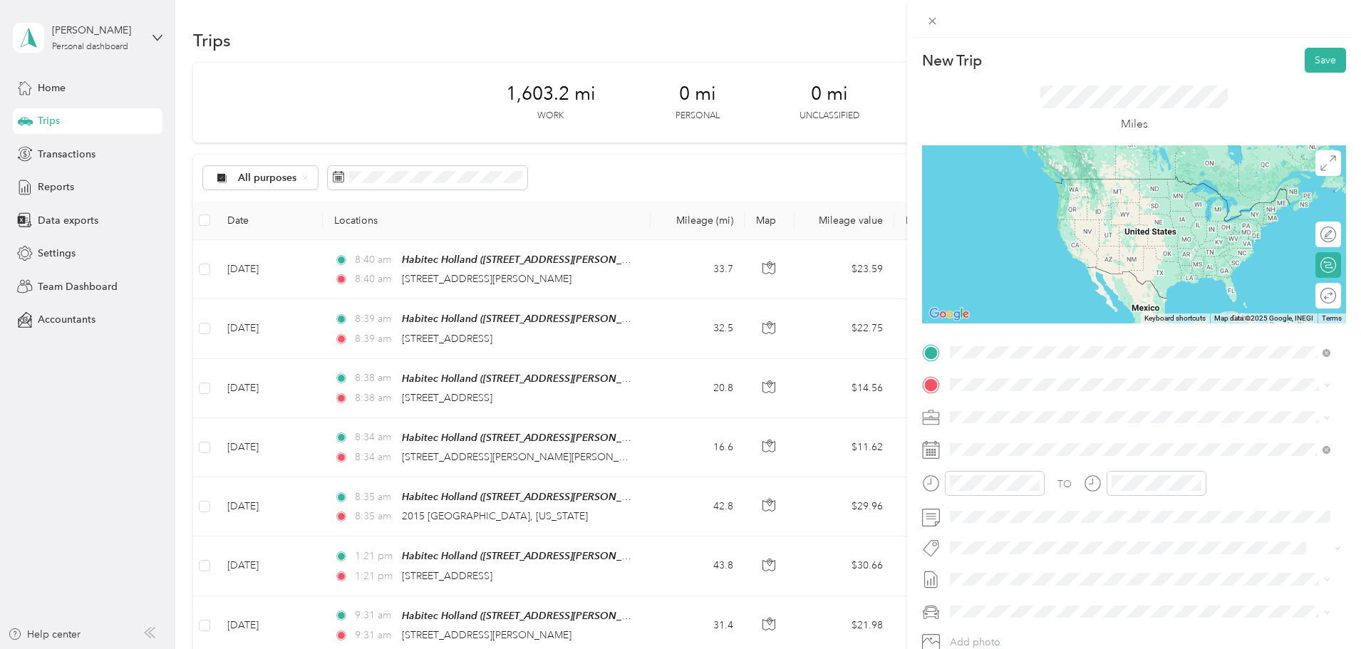
click at [1036, 420] on span "[STREET_ADDRESS][PERSON_NAME]" at bounding box center [1062, 425] width 170 height 12
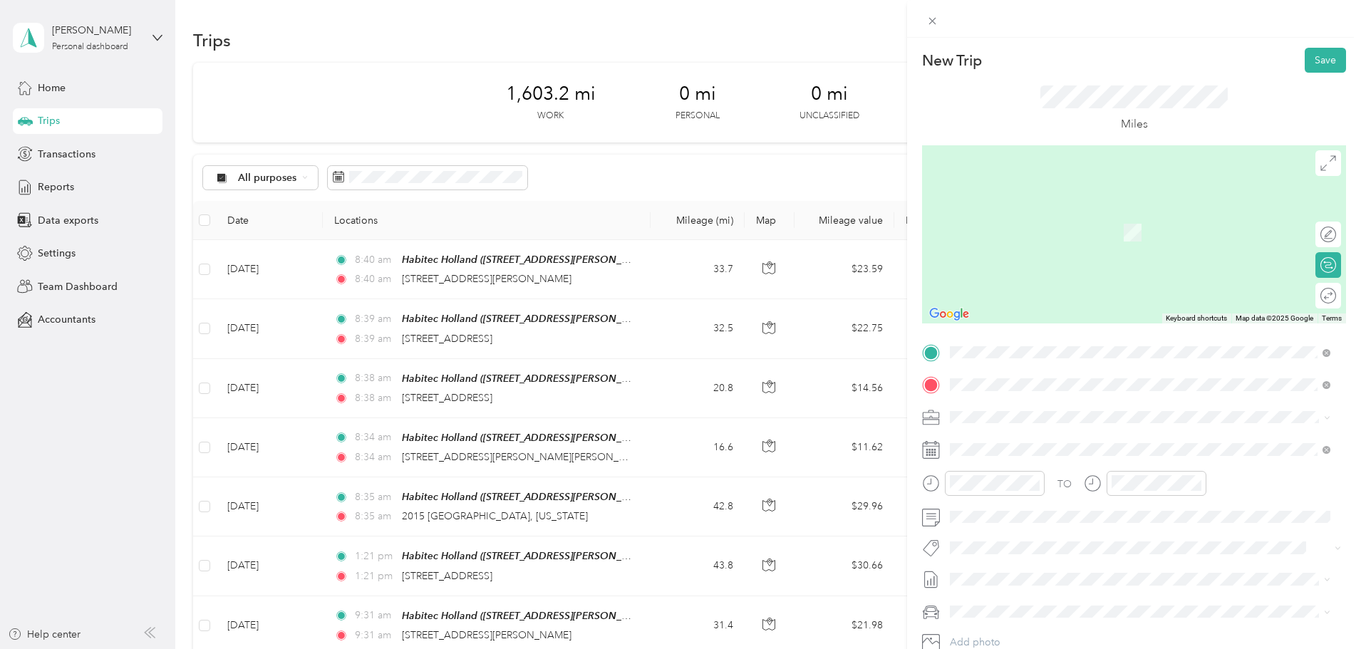
click at [1023, 443] on span "[STREET_ADDRESS][US_STATE]" at bounding box center [1048, 436] width 143 height 13
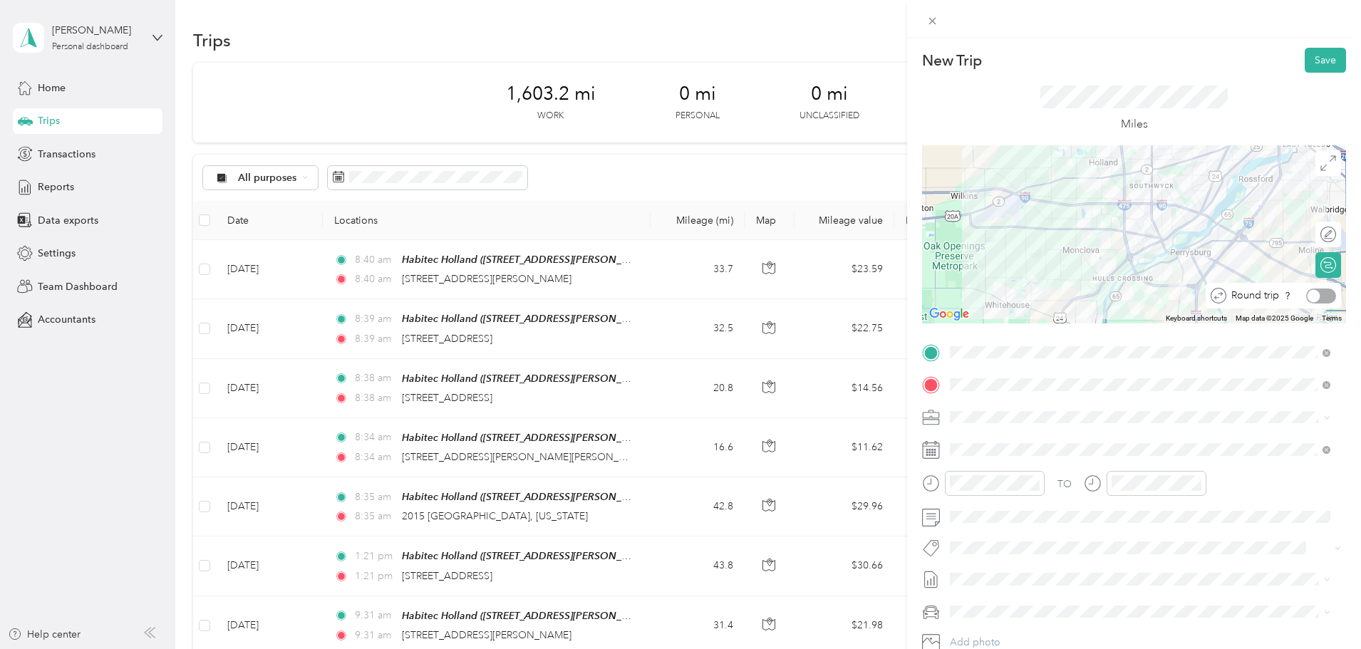
click at [1311, 294] on div at bounding box center [1321, 296] width 30 height 15
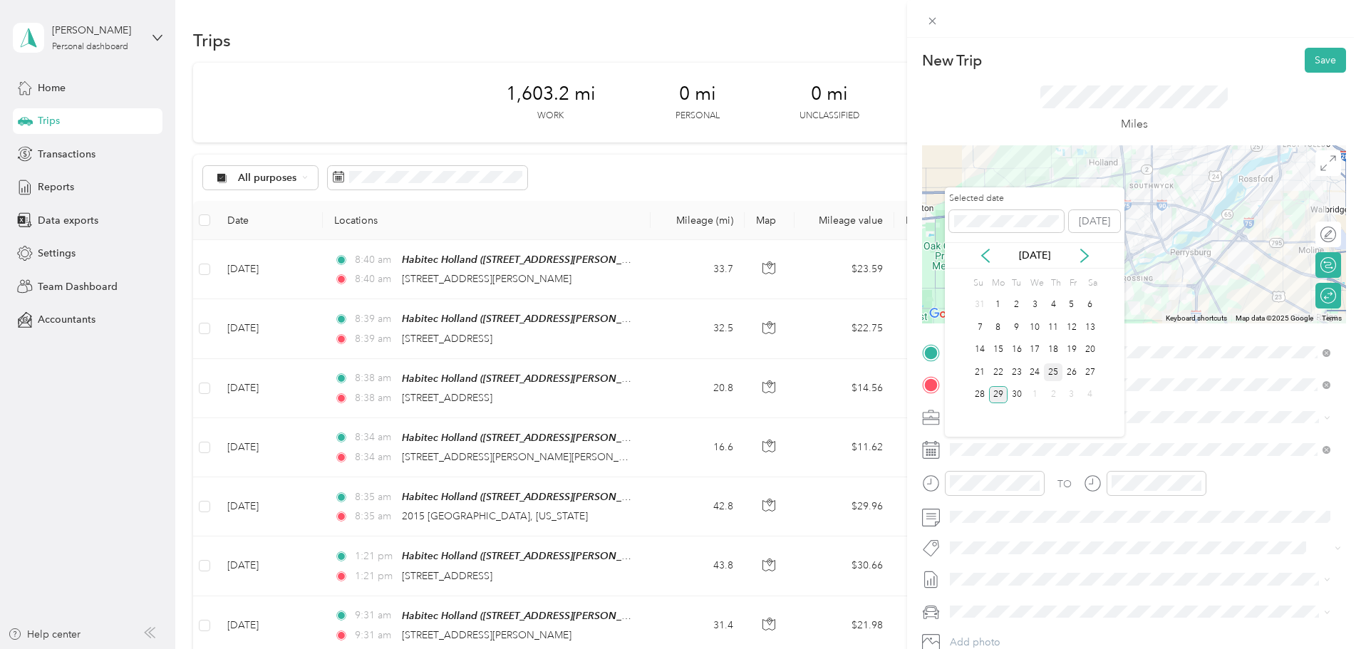
click at [1053, 374] on div "25" at bounding box center [1053, 372] width 19 height 18
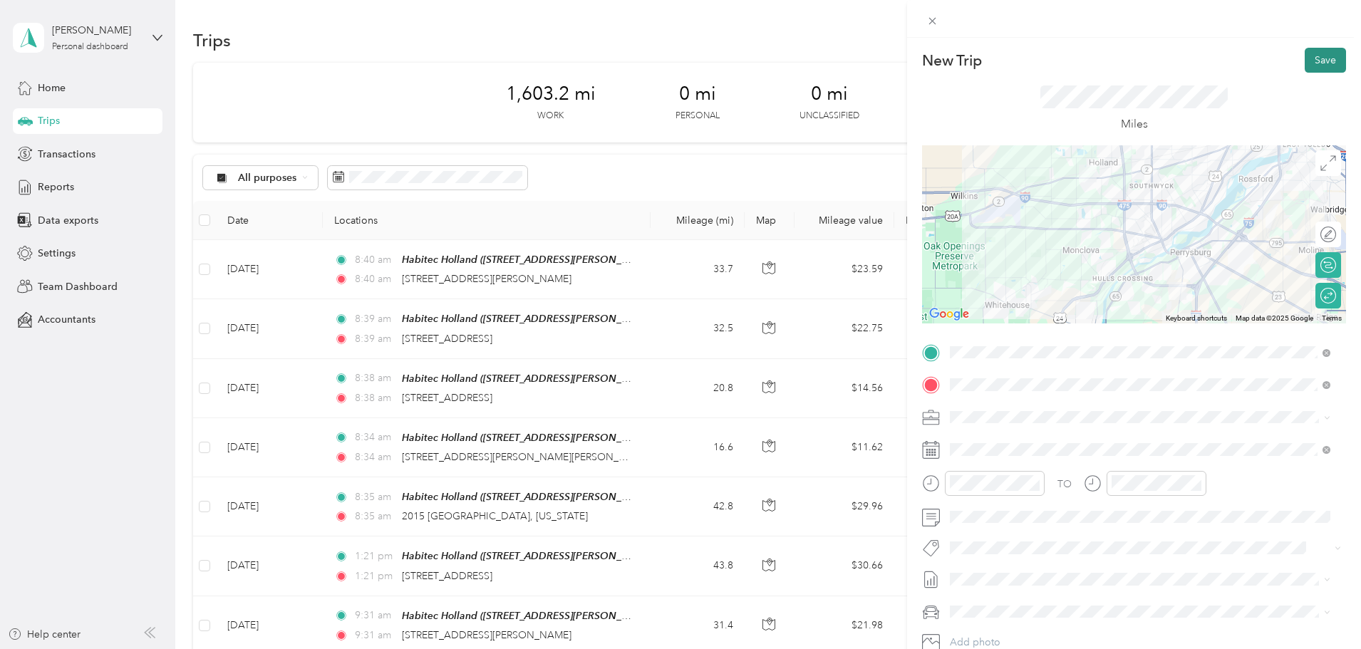
click at [1324, 54] on button "Save" at bounding box center [1325, 60] width 41 height 25
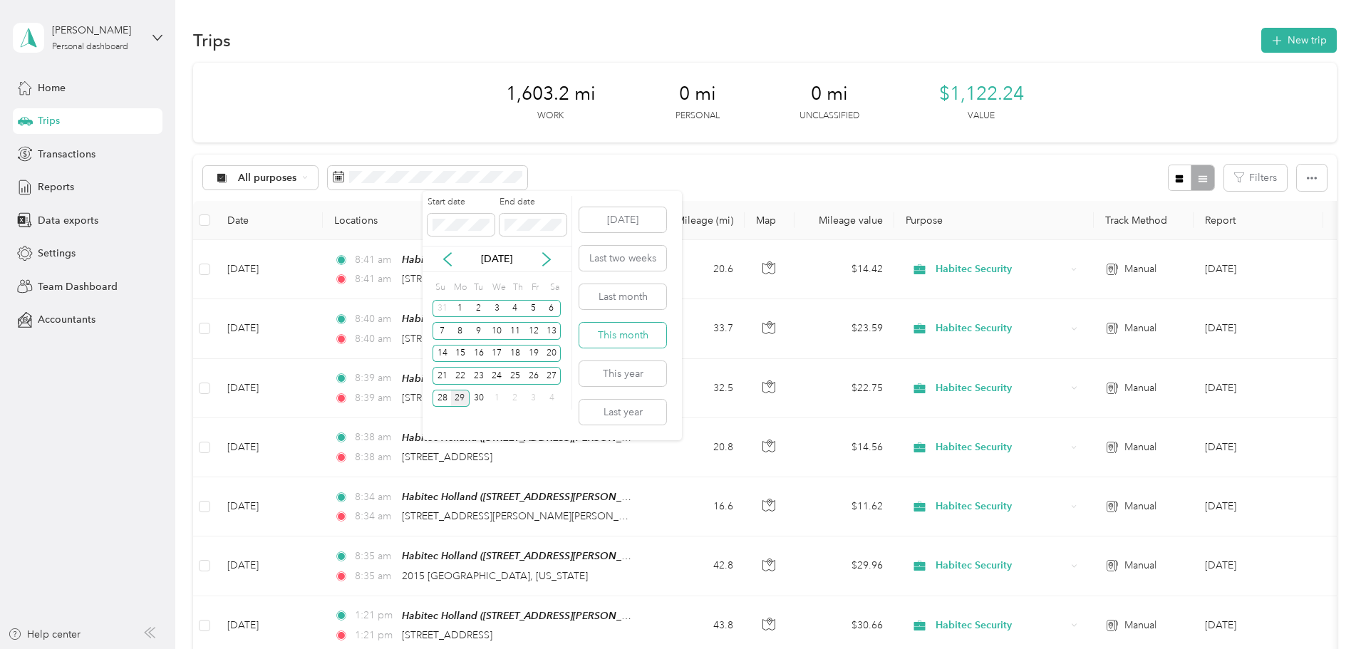
click at [614, 332] on button "This month" at bounding box center [622, 335] width 87 height 25
